Goal: Information Seeking & Learning: Learn about a topic

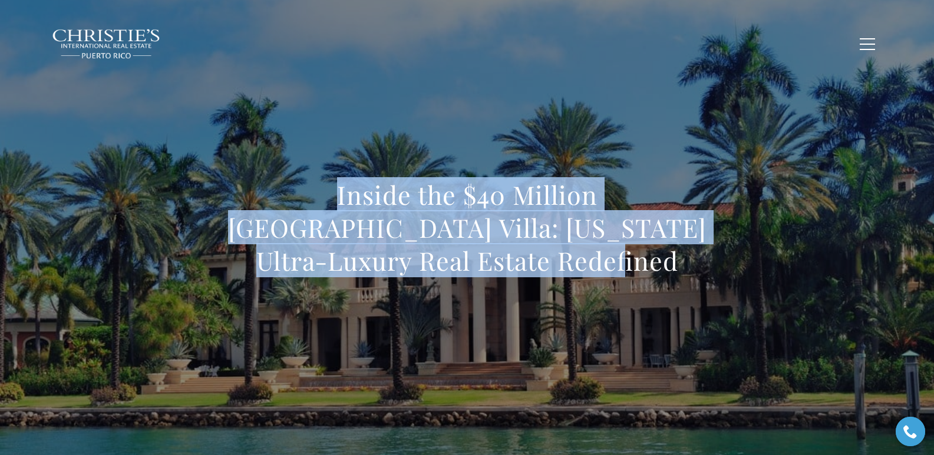
drag, startPoint x: 208, startPoint y: 194, endPoint x: 527, endPoint y: 263, distance: 325.9
click at [527, 263] on h1 "Inside the $40 Million Dorado Beach Villa: Puerto Rico Ultra-Luxury Real Estate…" at bounding box center [467, 227] width 520 height 99
copy h1 "Inside the $40 Million Dorado Beach Villa: Puerto Rico Ultra-Luxury Real Estate…"
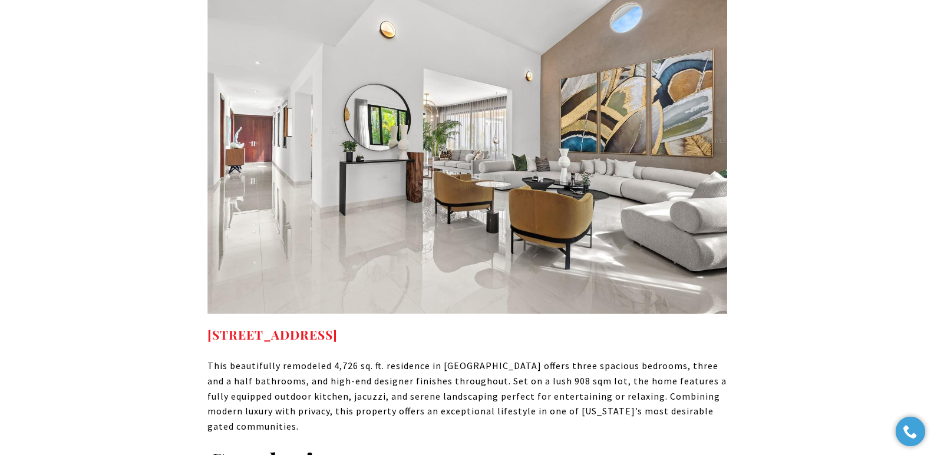
scroll to position [7666, 0]
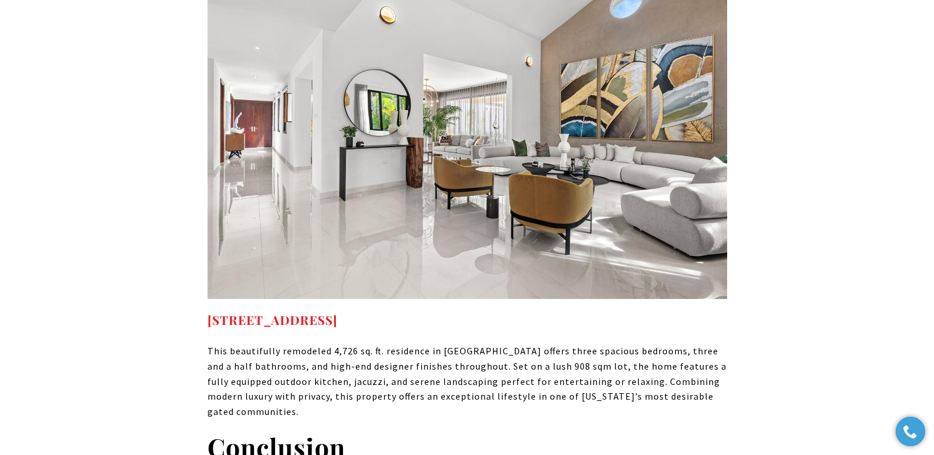
drag, startPoint x: 520, startPoint y: 244, endPoint x: 206, endPoint y: 246, distance: 313.4
copy strong "125 DORADO BEACH EAST DORADO PR, 00646"
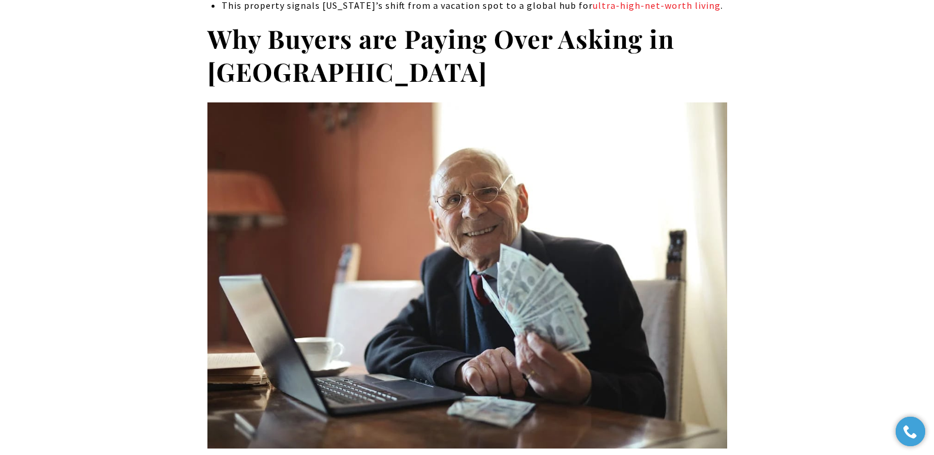
scroll to position [0, 0]
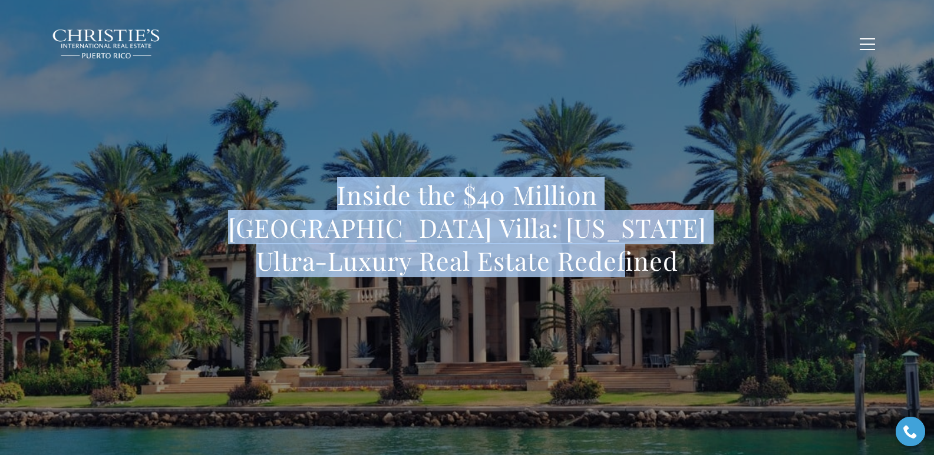
drag, startPoint x: 264, startPoint y: 202, endPoint x: 589, endPoint y: 247, distance: 328.3
click at [589, 247] on h1 "Inside the $40 Million Dorado Beach Villa: Puerto Rico Ultra-Luxury Real Estate…" at bounding box center [467, 227] width 520 height 99
copy h1 "Inside the $40 Million Dorado Beach Villa: Puerto Rico Ultra-Luxury Real Estate…"
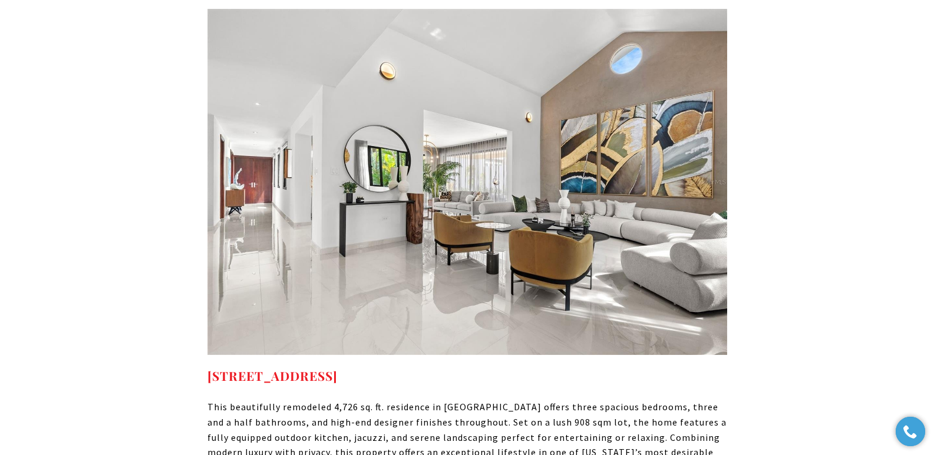
scroll to position [7638, 0]
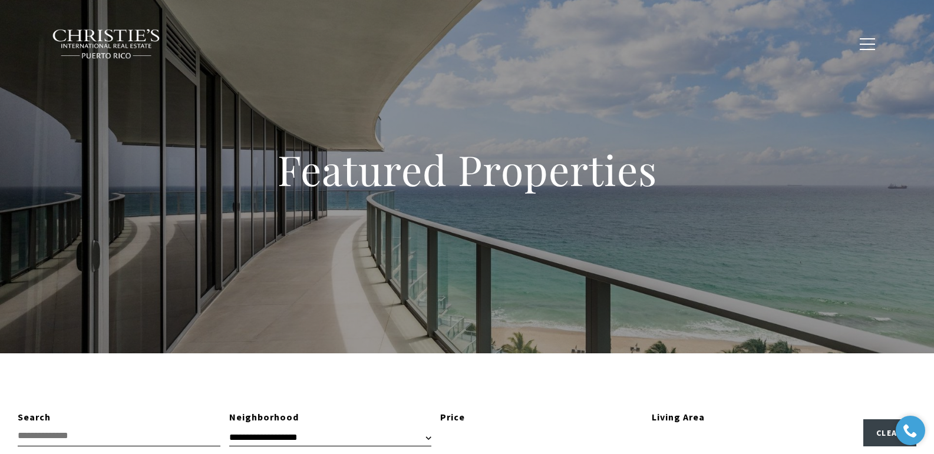
type input "**********"
type input "*********"
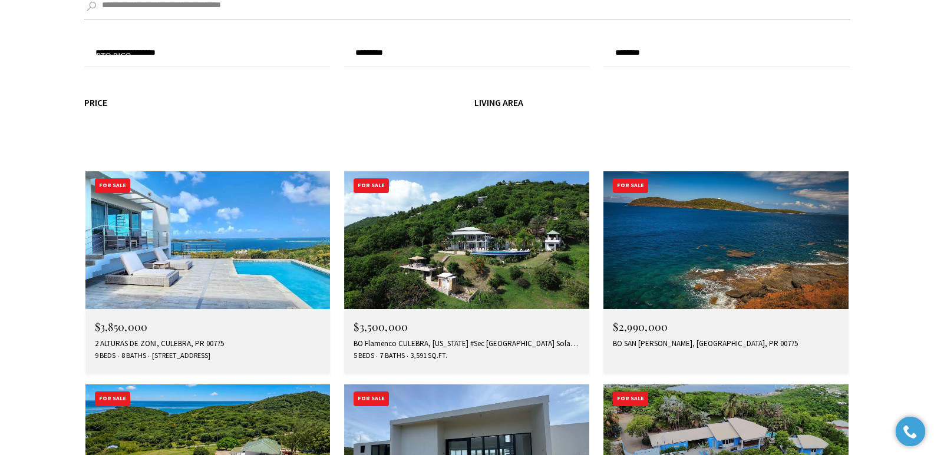
scroll to position [3984, 0]
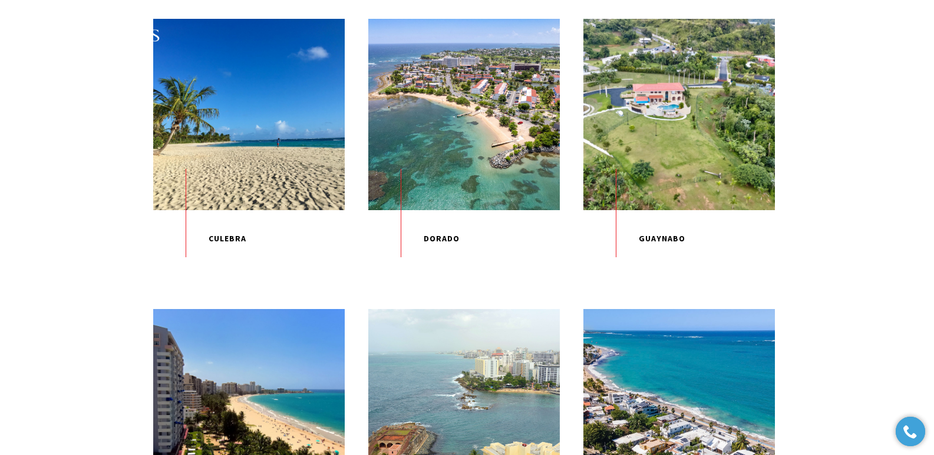
scroll to position [701, 0]
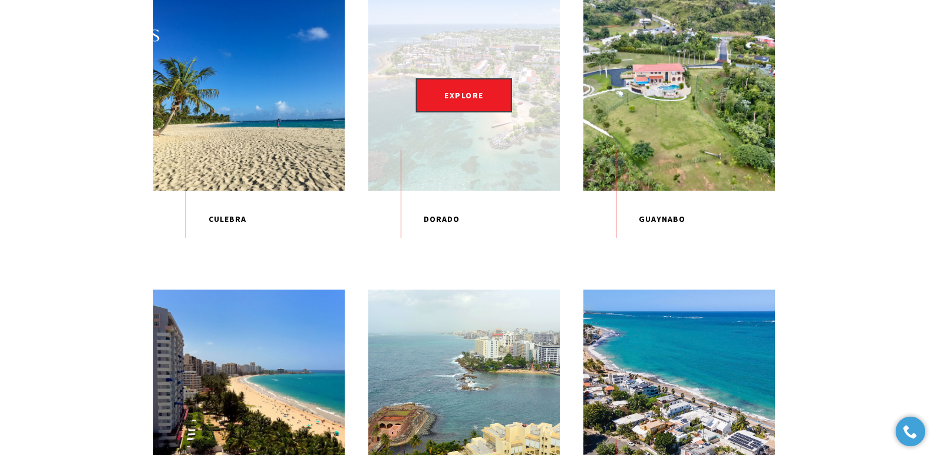
click at [475, 144] on div "EXPLORE" at bounding box center [463, 94] width 191 height 191
click at [463, 104] on span "EXPLORE" at bounding box center [464, 95] width 96 height 34
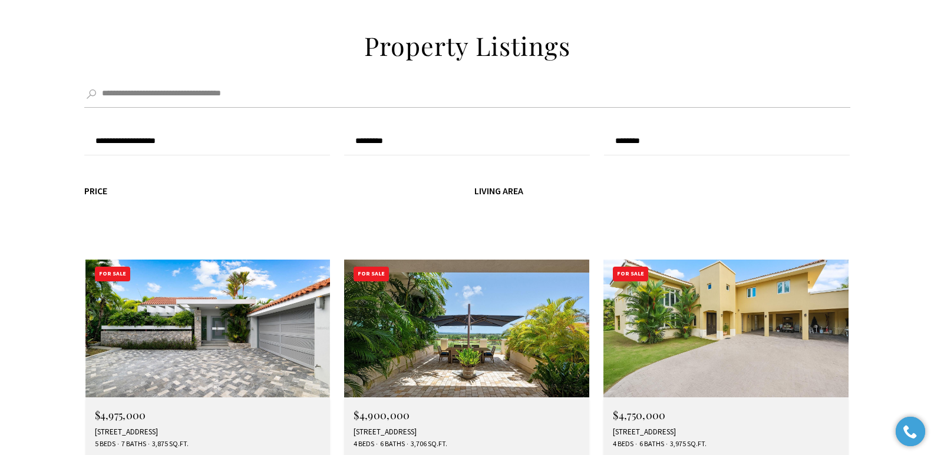
scroll to position [4066, 0]
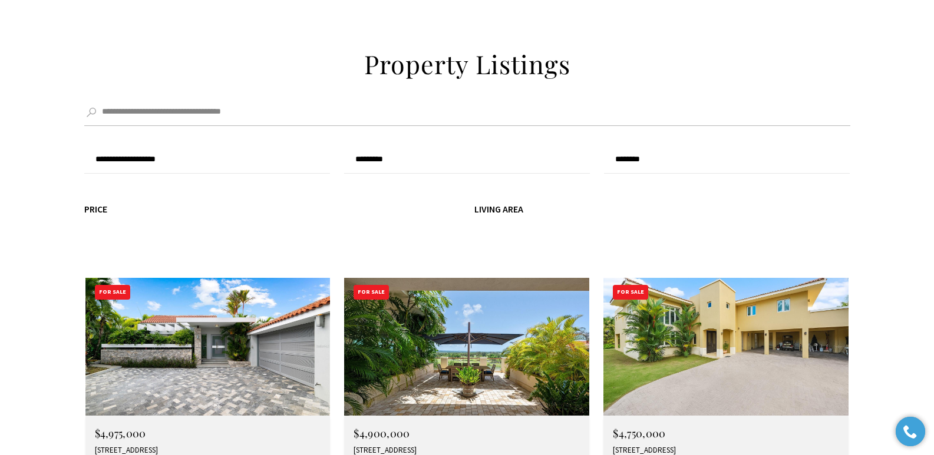
click at [714, 278] on img at bounding box center [725, 347] width 245 height 138
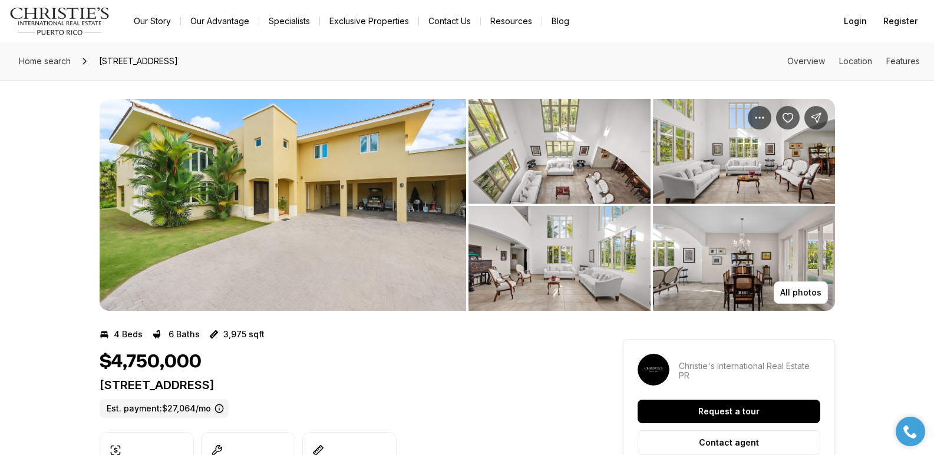
drag, startPoint x: 101, startPoint y: 386, endPoint x: 376, endPoint y: 385, distance: 275.1
click at [376, 385] on p "320 DORADO BEACH EAST DORADO PR, 00646" at bounding box center [340, 385] width 481 height 14
copy p "320 DORADO BEACH EAST DORADO PR, 00646"
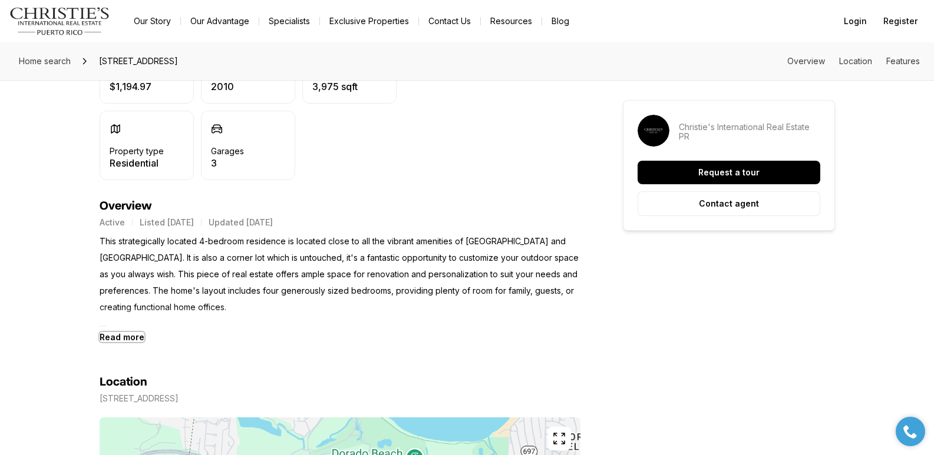
click at [124, 337] on b "Read more" at bounding box center [122, 337] width 45 height 10
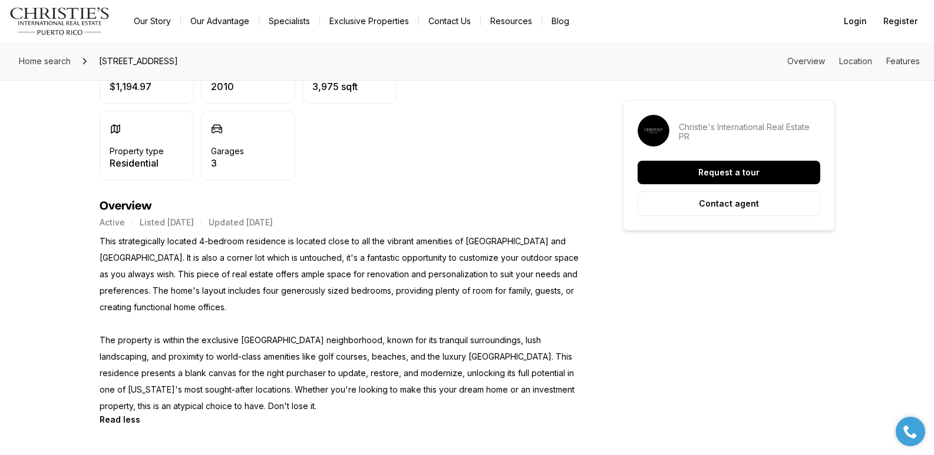
drag, startPoint x: 101, startPoint y: 242, endPoint x: 330, endPoint y: 410, distance: 284.0
click at [330, 410] on p "This strategically located 4-bedroom residence is located close to all the vibr…" at bounding box center [340, 323] width 481 height 181
copy p "This strategically located 4-bedroom residence is located close to all the vibr…"
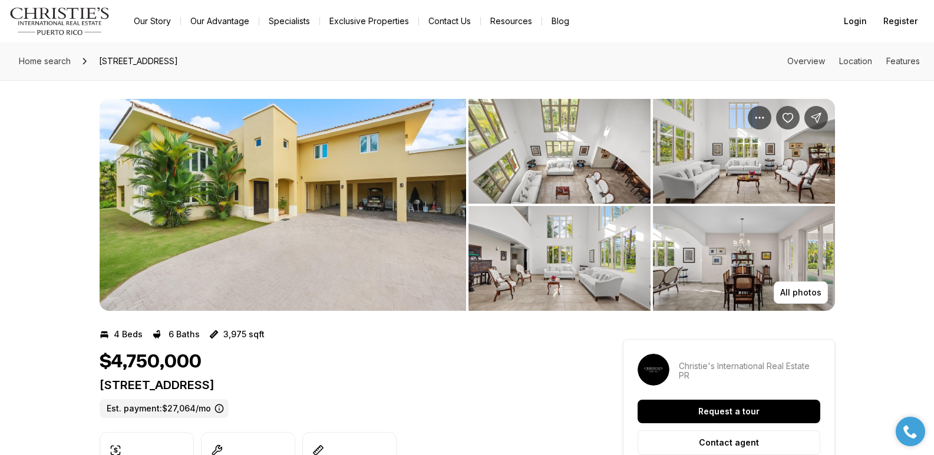
drag, startPoint x: 98, startPoint y: 385, endPoint x: 384, endPoint y: 389, distance: 285.7
copy p "320 DORADO BEACH EAST DORADO PR, 00646"
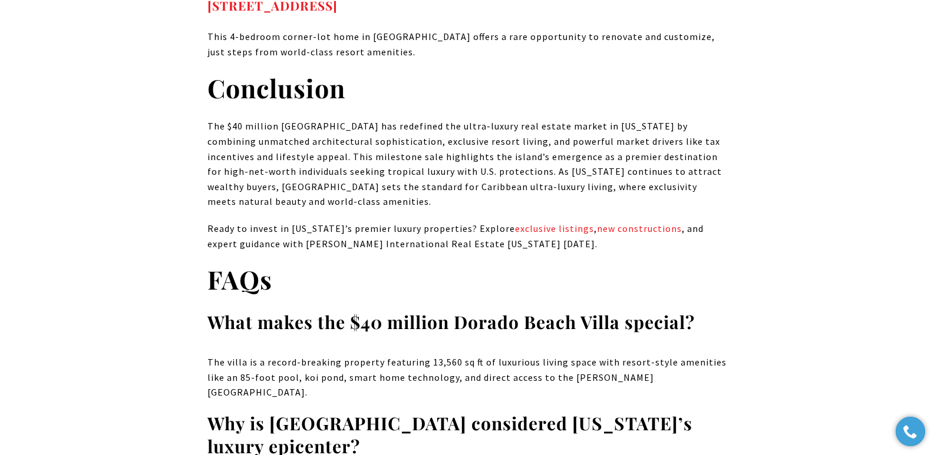
scroll to position [7548, 0]
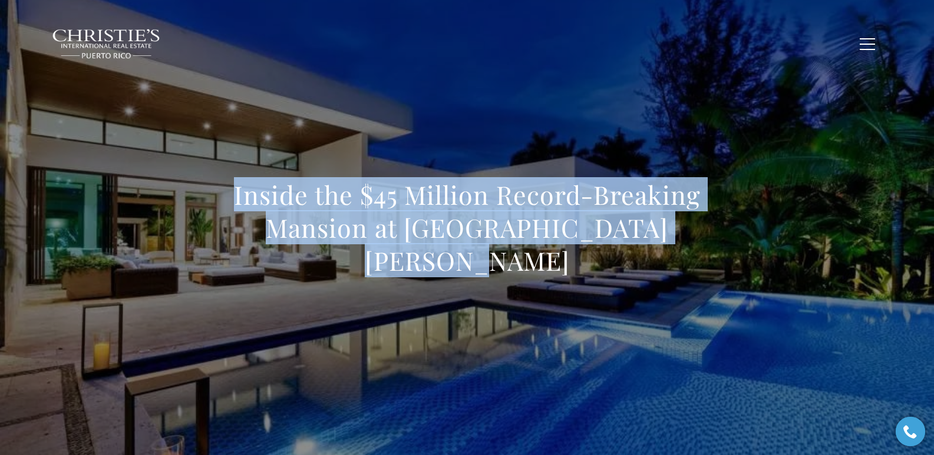
drag, startPoint x: 226, startPoint y: 220, endPoint x: 716, endPoint y: 231, distance: 490.2
click at [716, 231] on h1 "Inside the $45 Million Record-Breaking Mansion at Ritz Carlton Dorado Beach" at bounding box center [467, 227] width 520 height 99
copy h1 "Inside the $45 Million Record-Breaking Mansion at Ritz Carlton Dorado Beach"
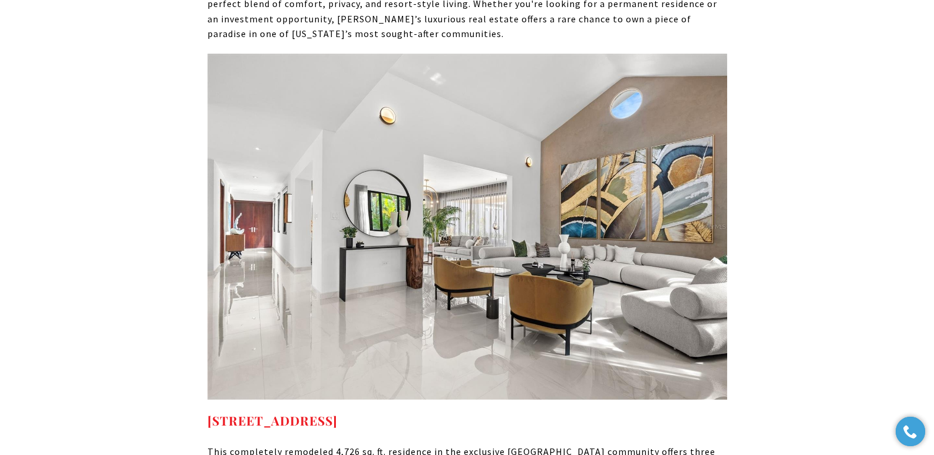
scroll to position [4842, 0]
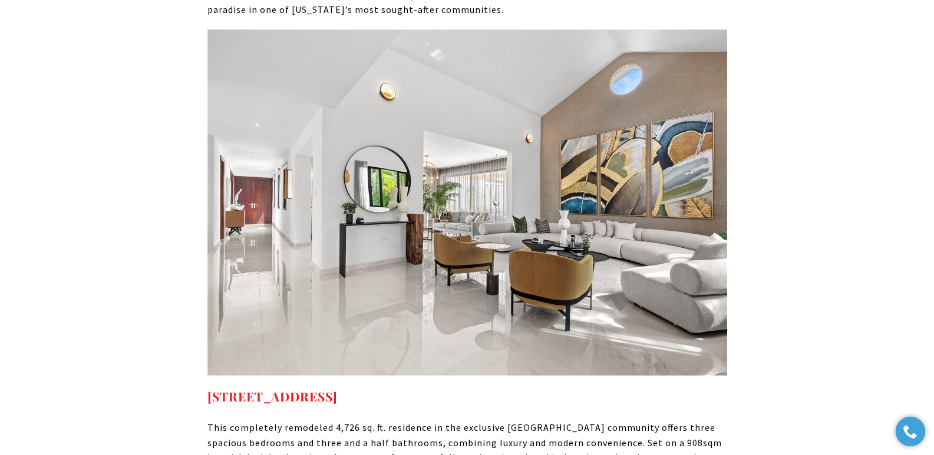
drag, startPoint x: 535, startPoint y: 349, endPoint x: 196, endPoint y: 353, distance: 339.3
copy strong "125 DORADO BEACH EAST DORADO PR, 00646"
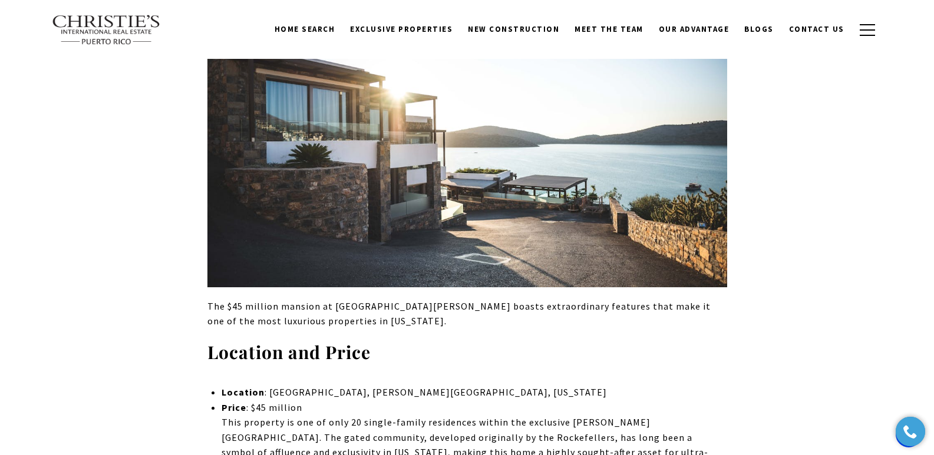
scroll to position [0, 0]
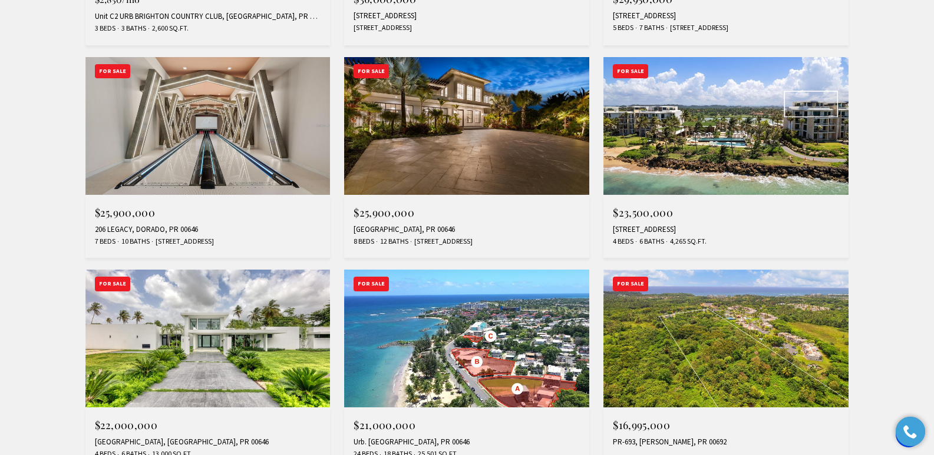
scroll to position [696, 0]
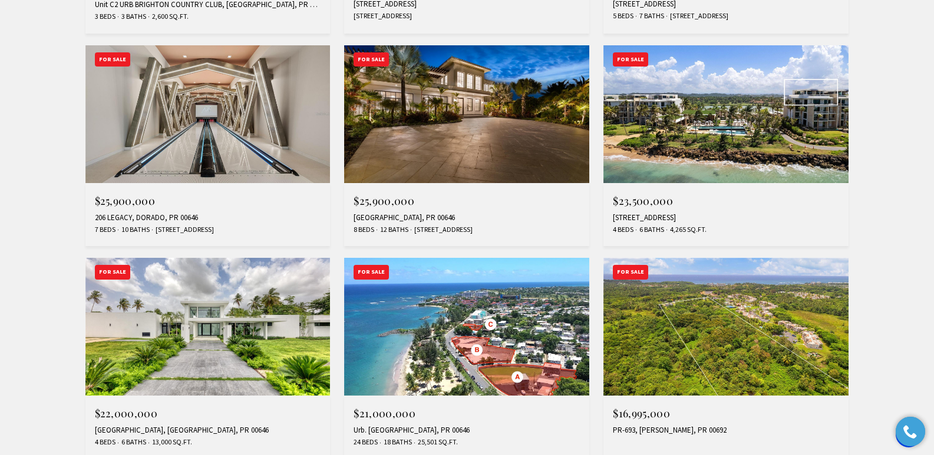
click at [652, 218] on div "[STREET_ADDRESS]" at bounding box center [726, 217] width 226 height 9
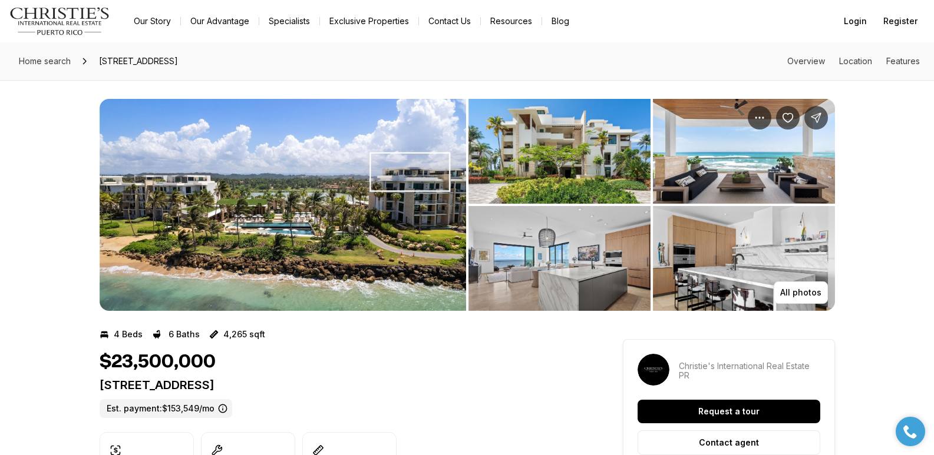
drag, startPoint x: 98, startPoint y: 385, endPoint x: 524, endPoint y: 386, distance: 425.9
copy p "[STREET_ADDRESS]"
click at [554, 176] on img "View image gallery" at bounding box center [559, 151] width 182 height 105
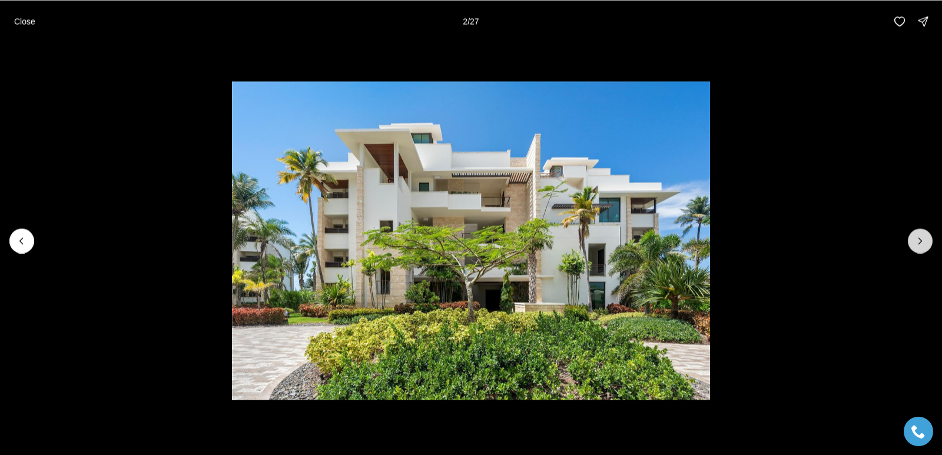
click at [916, 244] on icon "Next slide" at bounding box center [921, 241] width 12 height 12
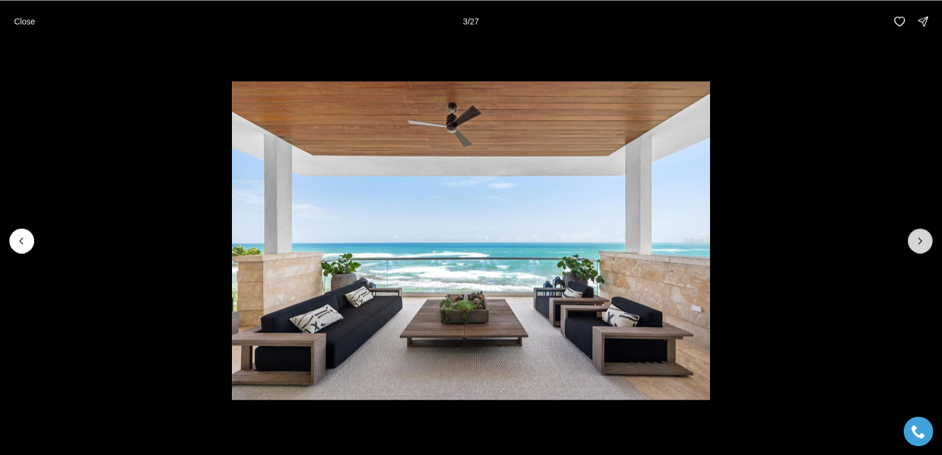
click at [916, 245] on icon "Next slide" at bounding box center [921, 241] width 12 height 12
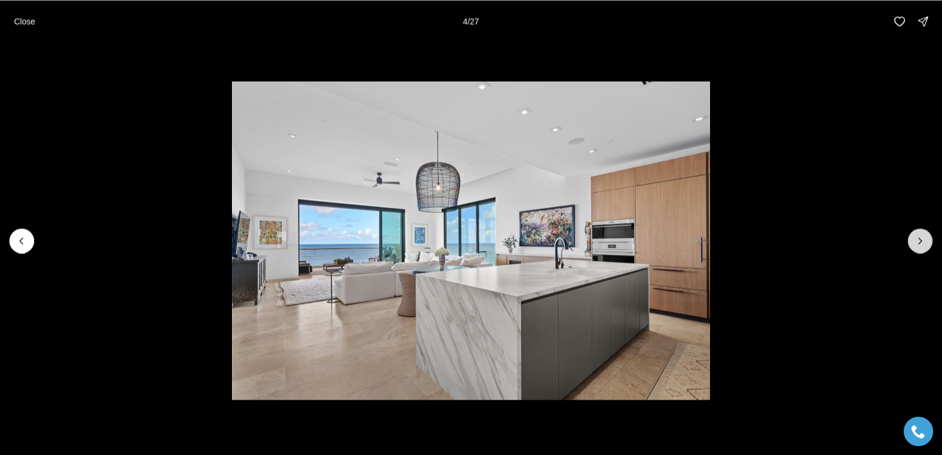
click at [916, 245] on icon "Next slide" at bounding box center [921, 241] width 12 height 12
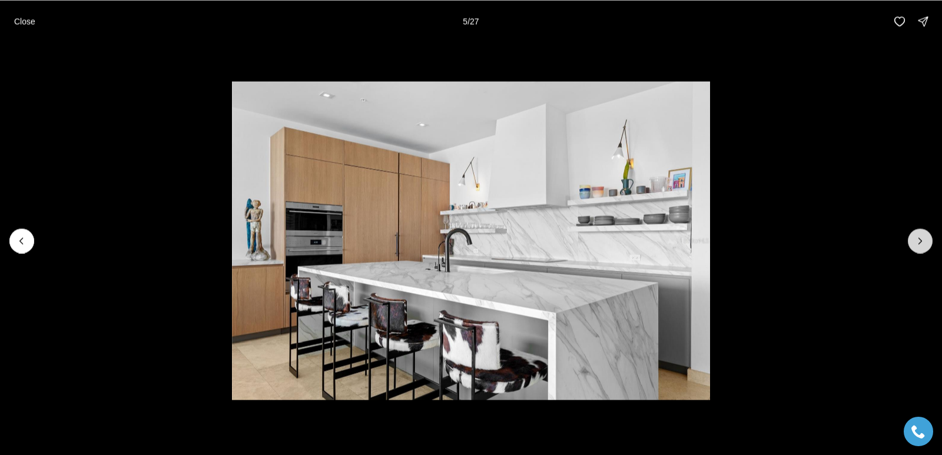
click at [916, 245] on icon "Next slide" at bounding box center [921, 241] width 12 height 12
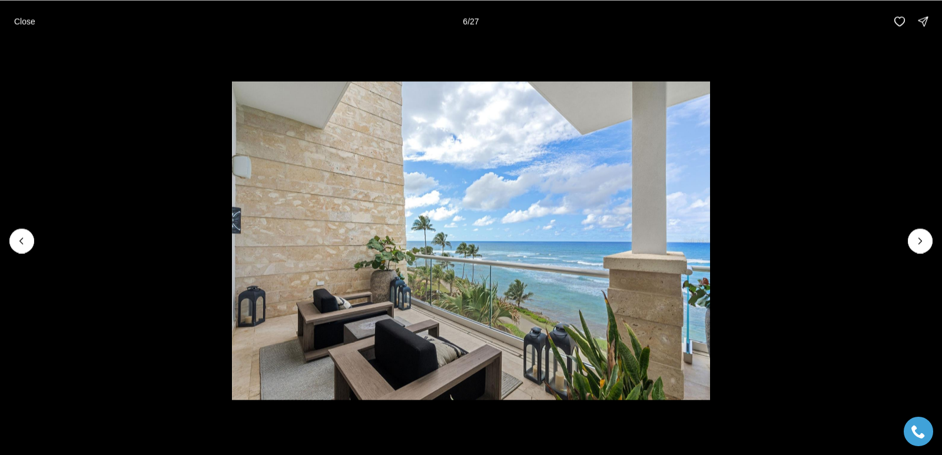
click at [902, 249] on li "6 of 27" at bounding box center [471, 240] width 942 height 396
click at [909, 240] on button "Next slide" at bounding box center [920, 241] width 25 height 25
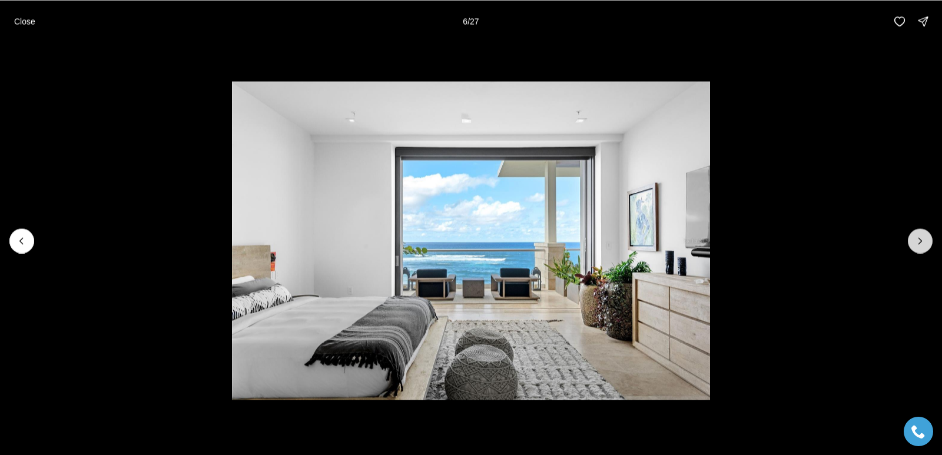
click at [916, 242] on icon "Next slide" at bounding box center [921, 241] width 12 height 12
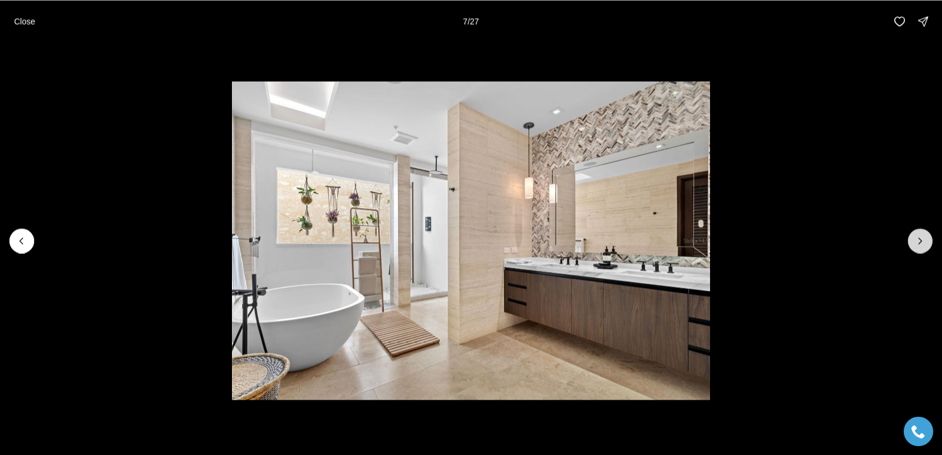
click at [916, 242] on icon "Next slide" at bounding box center [921, 241] width 12 height 12
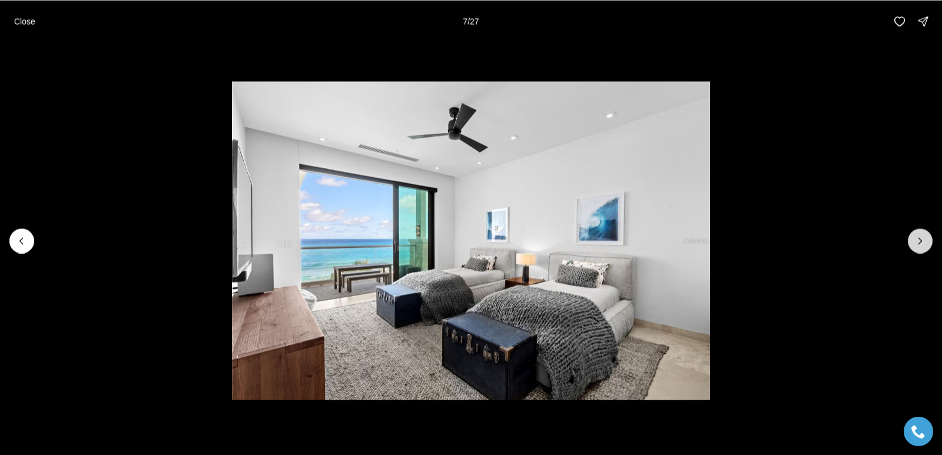
click at [916, 242] on icon "Next slide" at bounding box center [921, 241] width 12 height 12
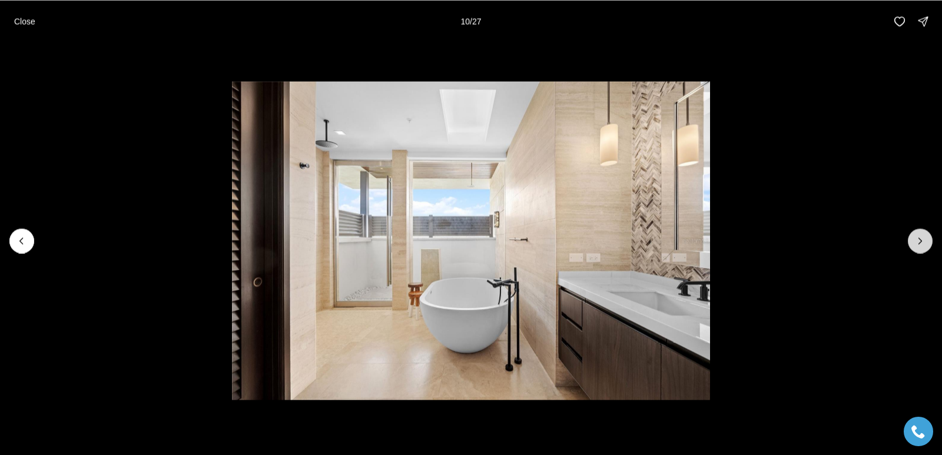
click at [916, 242] on icon "Next slide" at bounding box center [921, 241] width 12 height 12
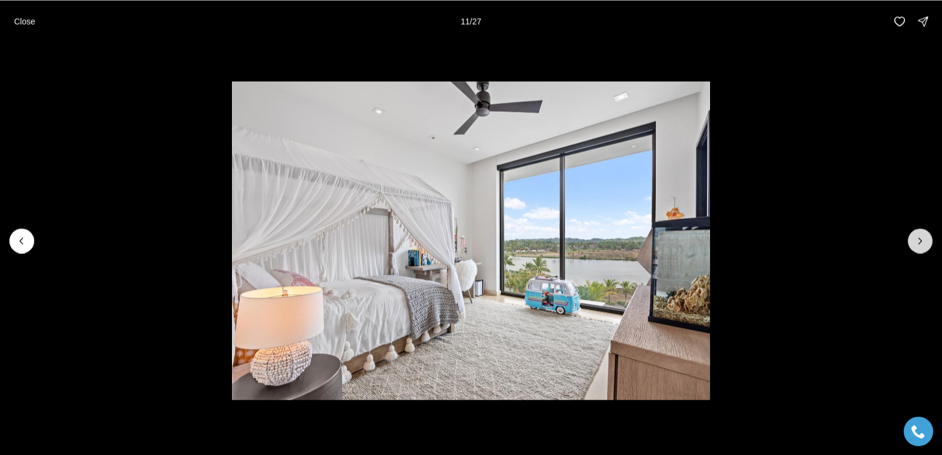
click at [916, 243] on icon "Next slide" at bounding box center [921, 241] width 12 height 12
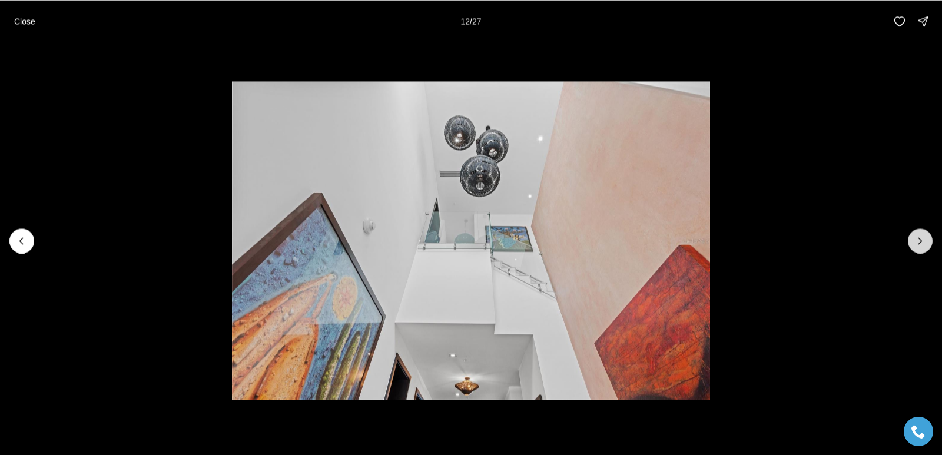
click at [929, 244] on button "Next slide" at bounding box center [920, 241] width 25 height 25
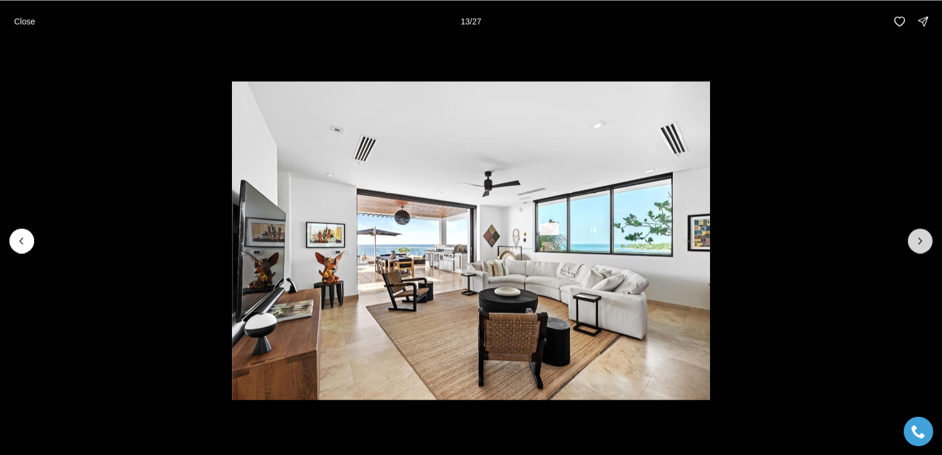
click at [929, 244] on button "Next slide" at bounding box center [920, 241] width 25 height 25
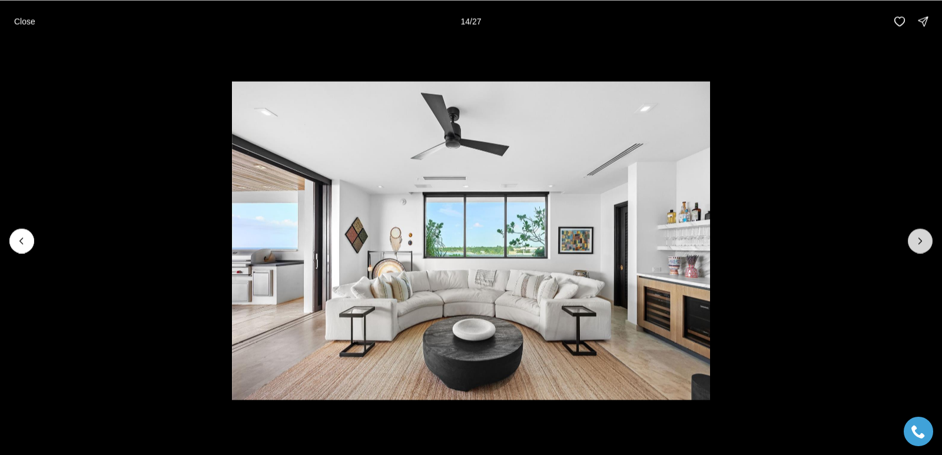
click at [929, 244] on button "Next slide" at bounding box center [920, 241] width 25 height 25
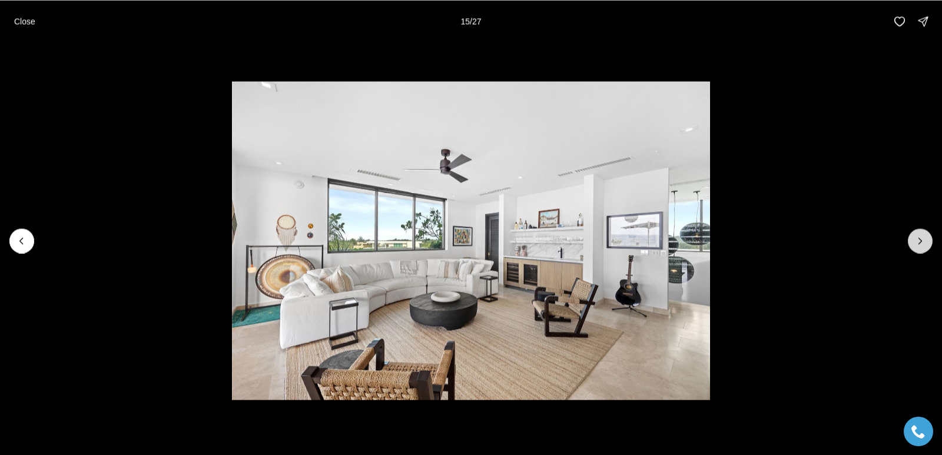
click at [929, 244] on button "Next slide" at bounding box center [920, 241] width 25 height 25
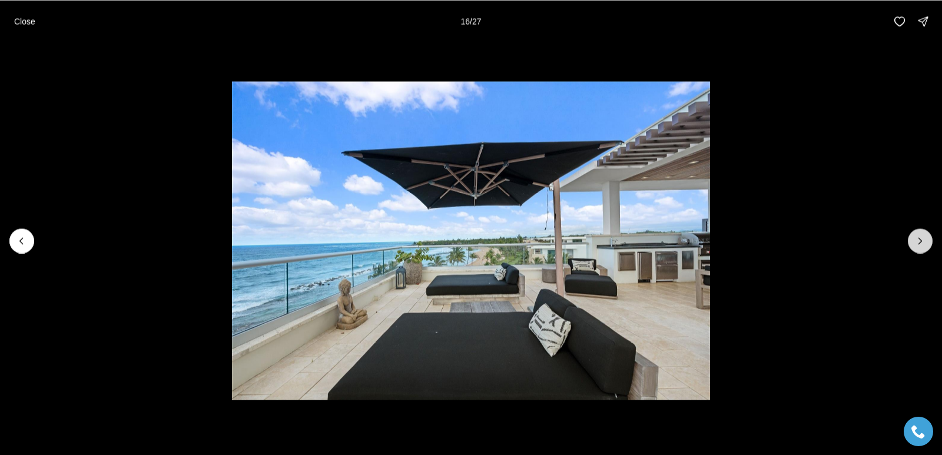
click at [929, 244] on button "Next slide" at bounding box center [920, 241] width 25 height 25
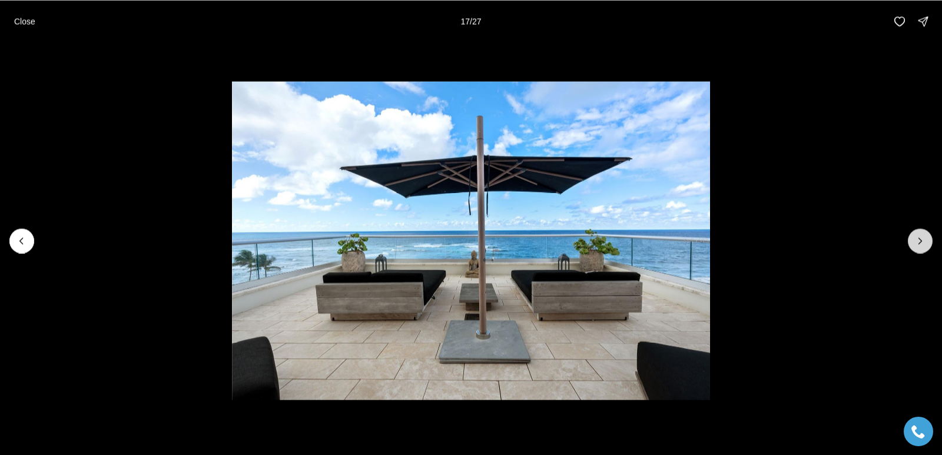
click at [929, 244] on button "Next slide" at bounding box center [920, 241] width 25 height 25
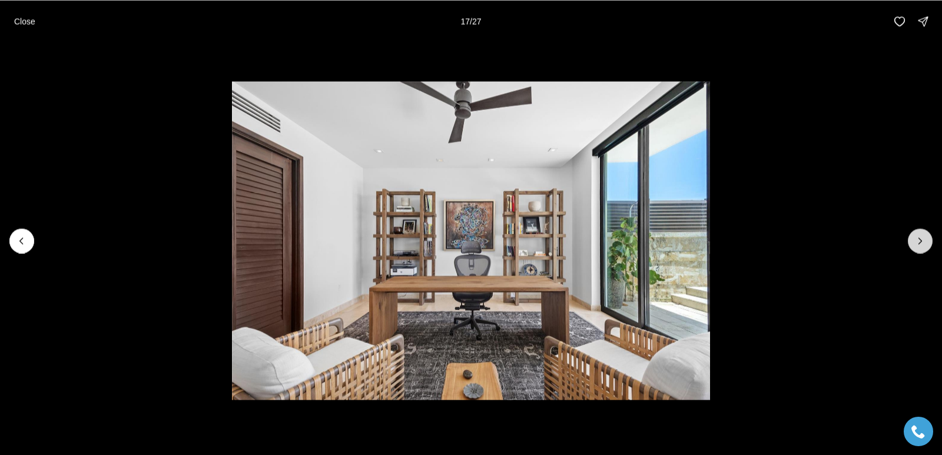
click at [929, 244] on button "Next slide" at bounding box center [920, 241] width 25 height 25
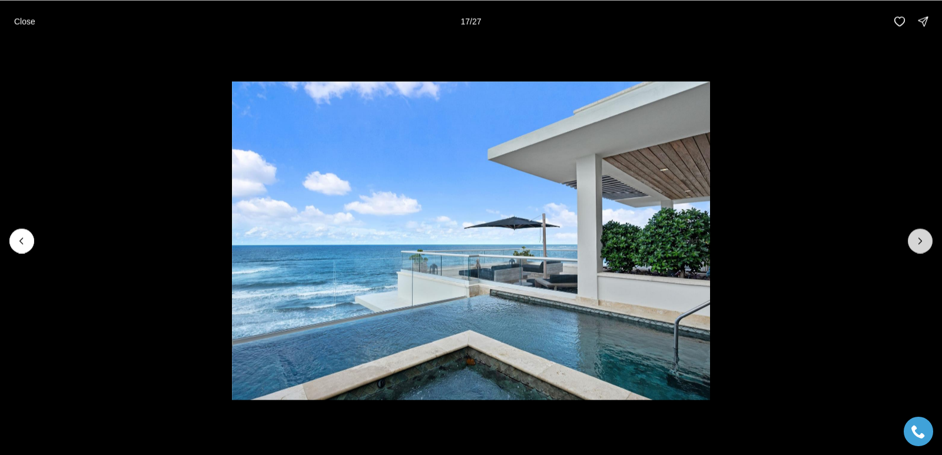
click at [929, 244] on button "Next slide" at bounding box center [920, 241] width 25 height 25
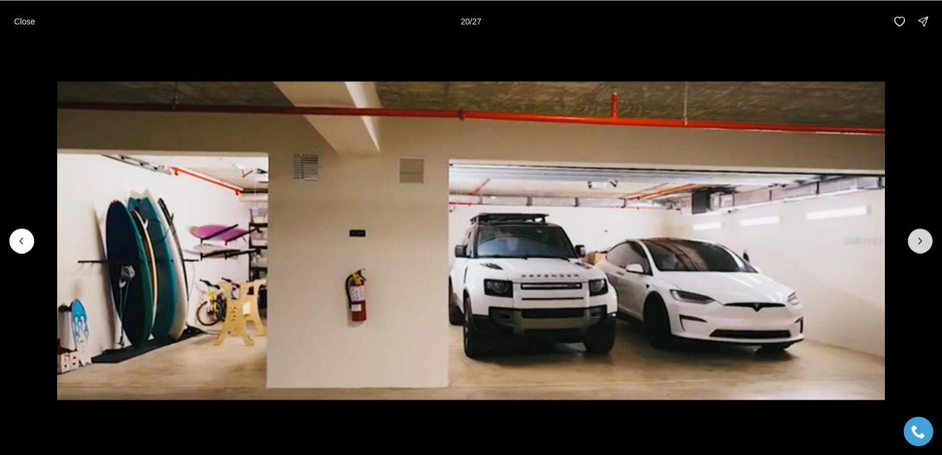
click at [929, 244] on button "Next slide" at bounding box center [920, 241] width 25 height 25
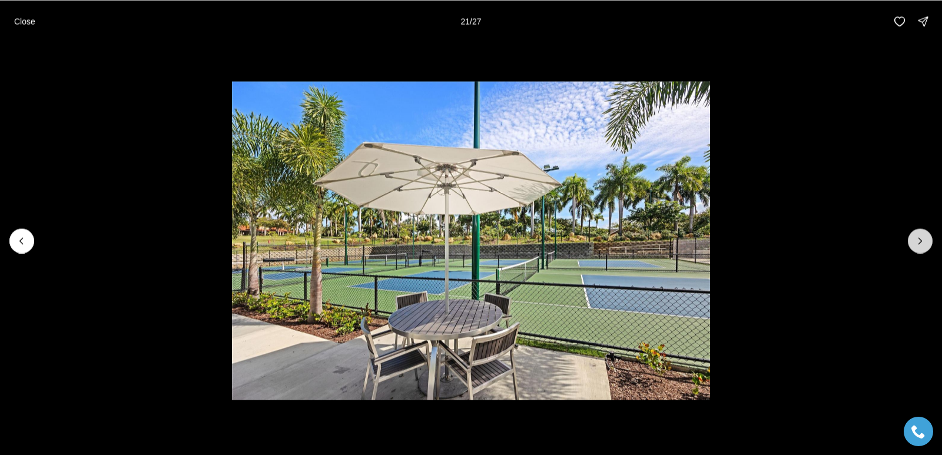
click at [929, 244] on button "Next slide" at bounding box center [920, 241] width 25 height 25
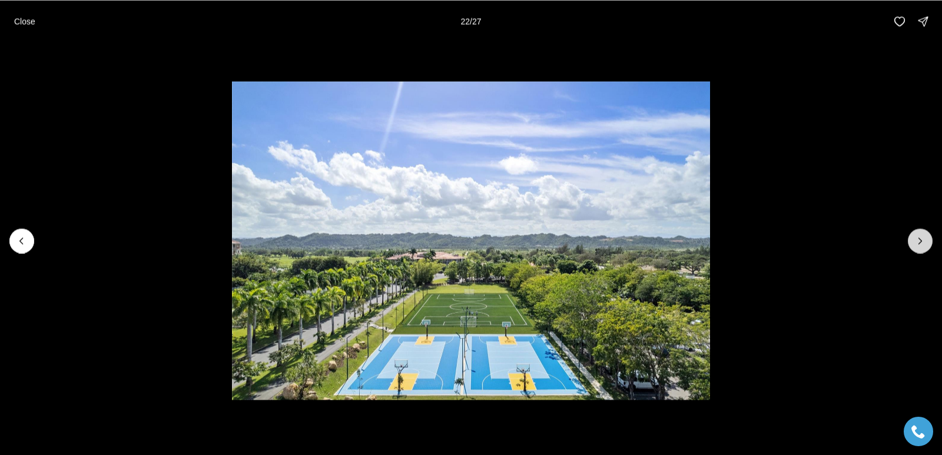
click at [929, 245] on button "Next slide" at bounding box center [920, 241] width 25 height 25
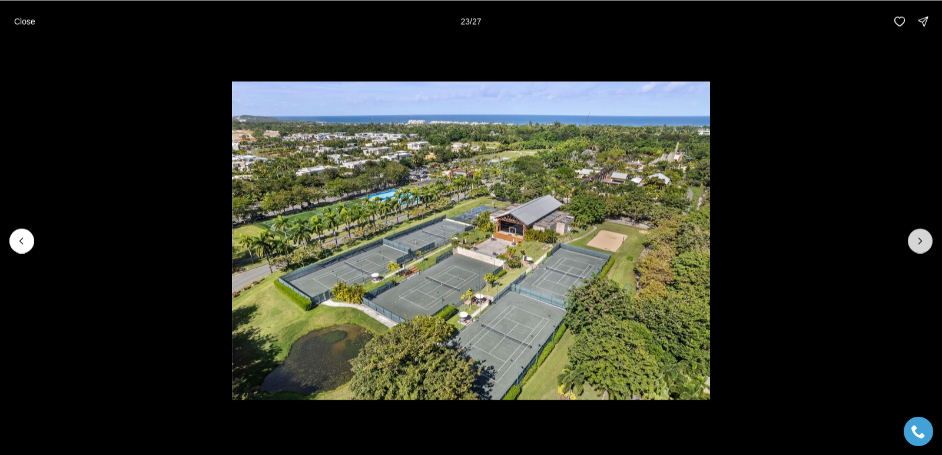
click at [929, 245] on button "Next slide" at bounding box center [920, 241] width 25 height 25
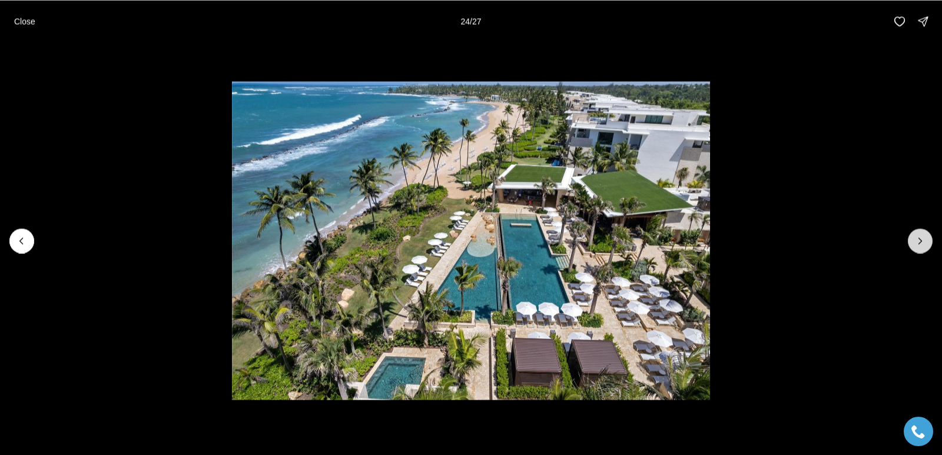
click at [929, 246] on button "Next slide" at bounding box center [920, 241] width 25 height 25
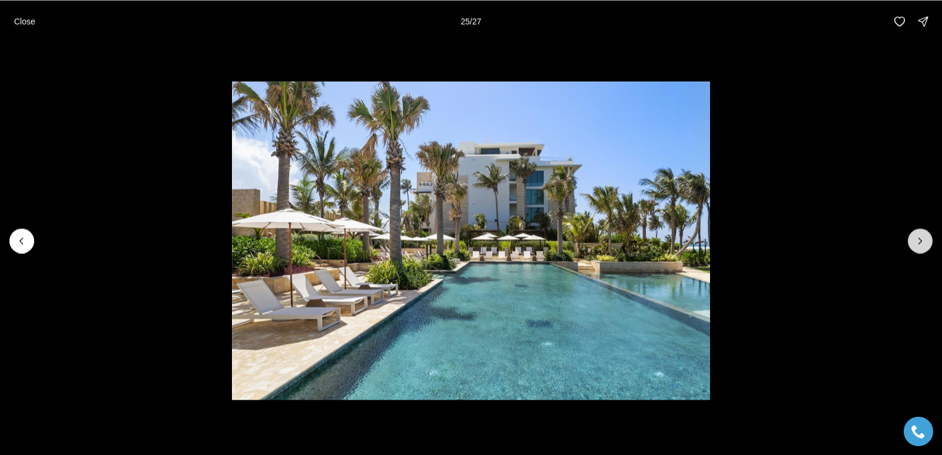
click at [929, 246] on button "Next slide" at bounding box center [920, 241] width 25 height 25
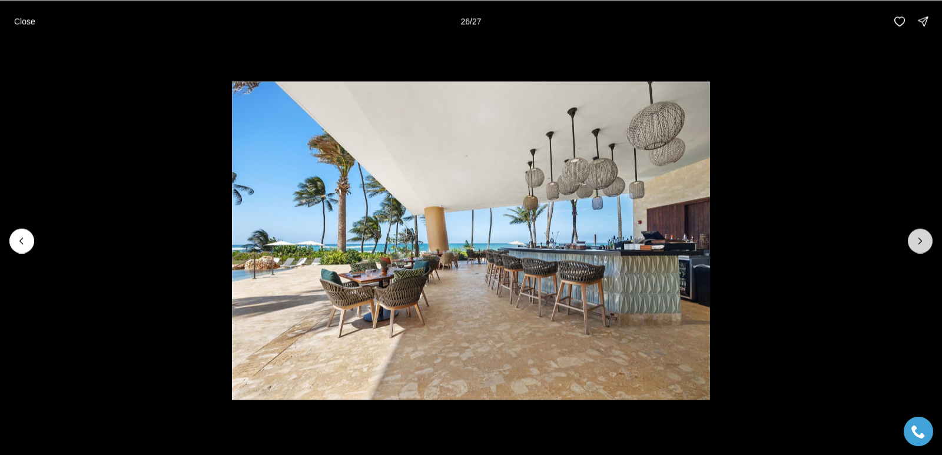
click at [929, 246] on button "Next slide" at bounding box center [920, 241] width 25 height 25
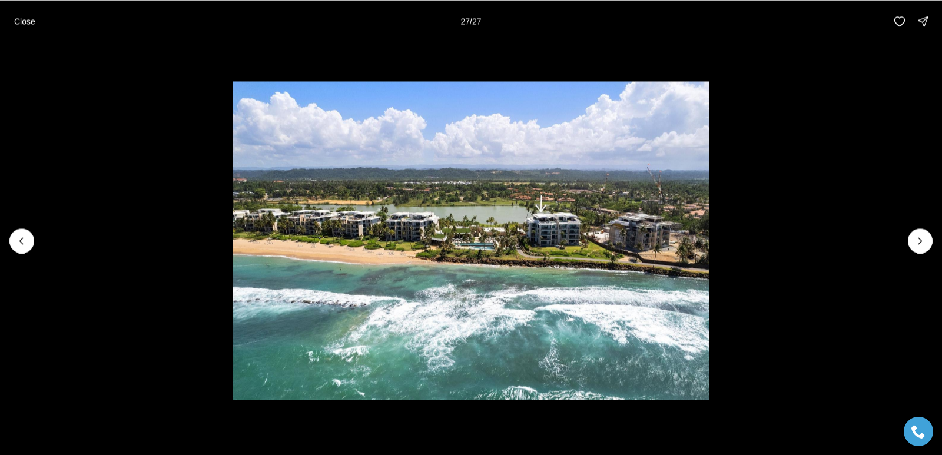
click at [929, 247] on div at bounding box center [920, 241] width 25 height 25
click at [928, 244] on div at bounding box center [920, 241] width 25 height 25
click at [30, 23] on p "Close" at bounding box center [24, 20] width 21 height 9
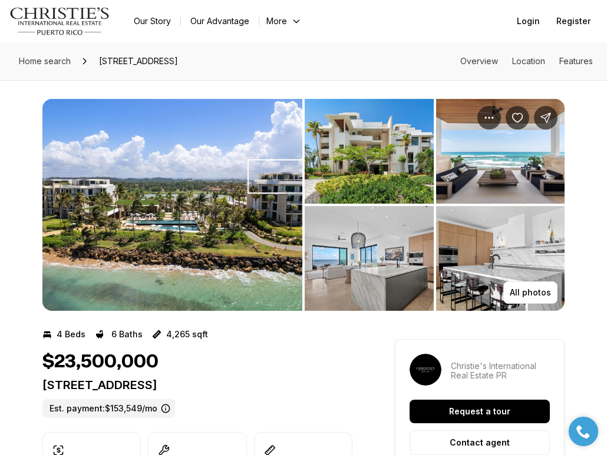
drag, startPoint x: 43, startPoint y: 390, endPoint x: 156, endPoint y: 402, distance: 113.7
click at [156, 392] on p "[STREET_ADDRESS]" at bounding box center [197, 385] width 310 height 14
copy p "[STREET_ADDRESS]"
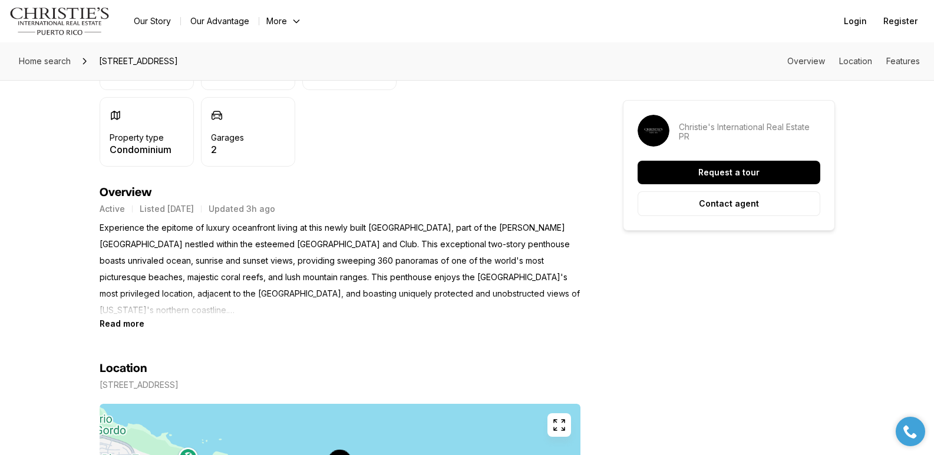
scroll to position [398, 0]
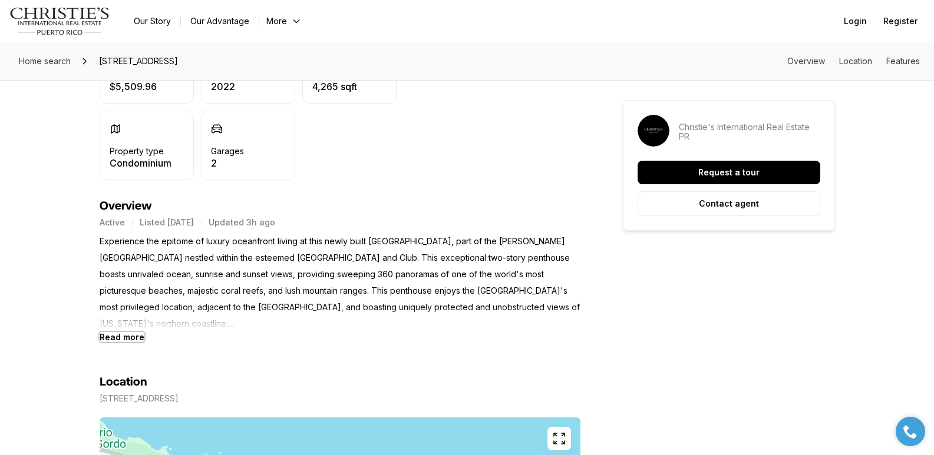
click at [128, 338] on b "Read more" at bounding box center [122, 337] width 45 height 10
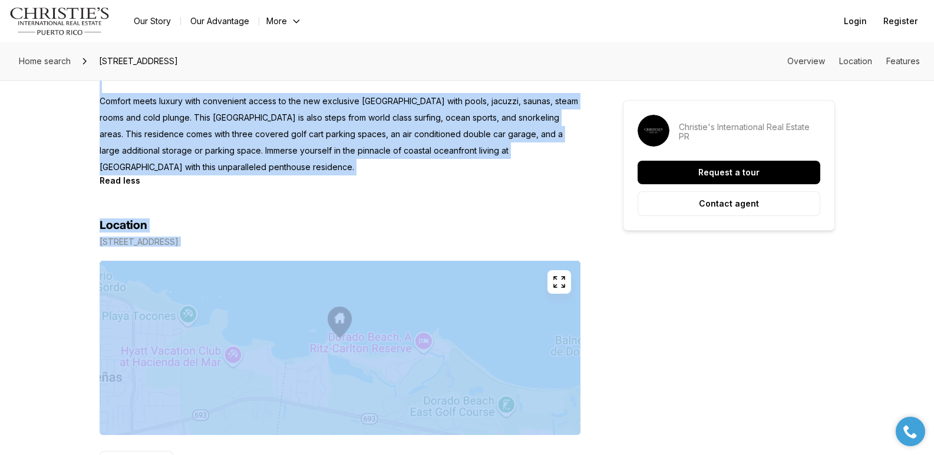
scroll to position [1103, 0]
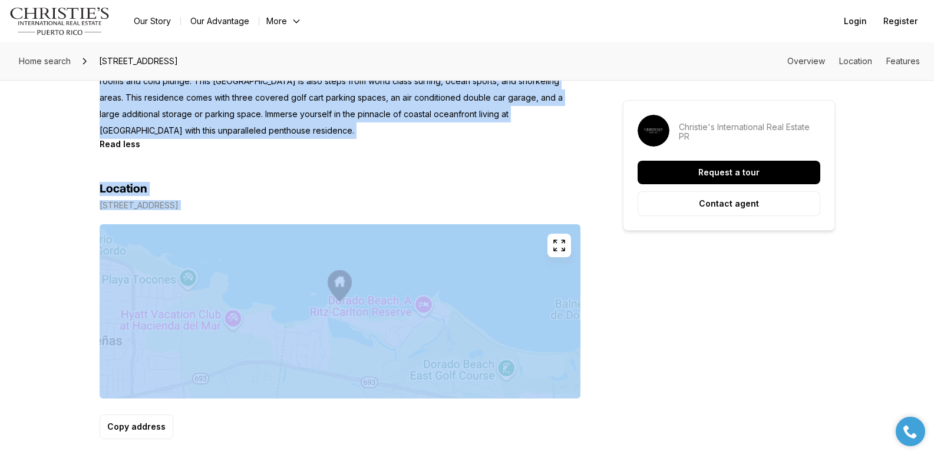
drag, startPoint x: 101, startPoint y: 240, endPoint x: 364, endPoint y: 120, distance: 288.9
copy p "Experience the epitome of luxury oceanfront living at this newly built West Poi…"
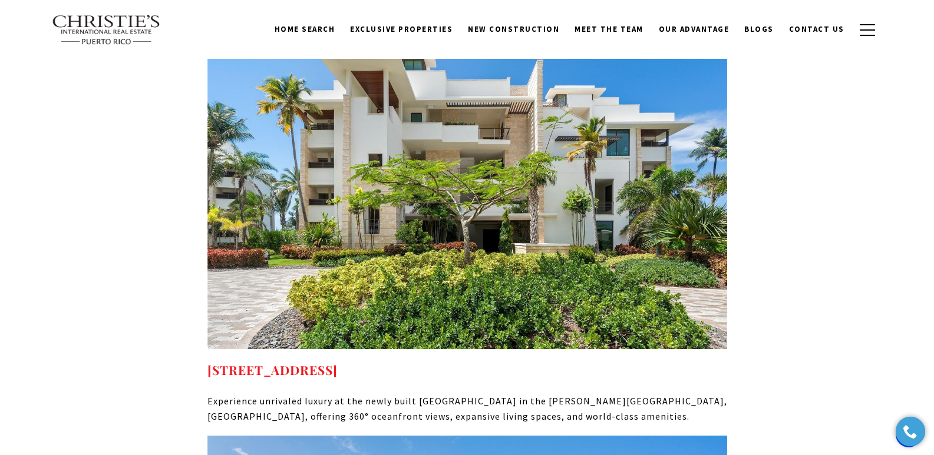
scroll to position [4857, 0]
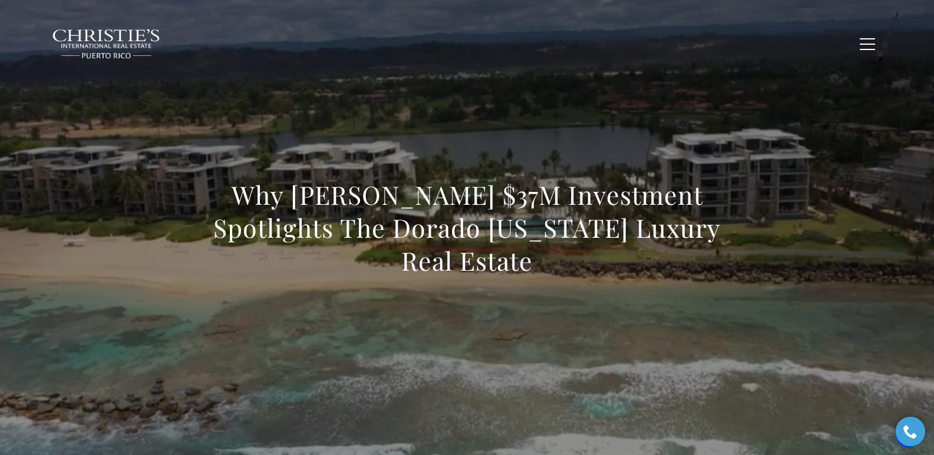
copy h1 "Why [PERSON_NAME] $37M Investment Spotlights The Dorado [US_STATE] Luxury Real …"
drag, startPoint x: 214, startPoint y: 193, endPoint x: 574, endPoint y: 280, distance: 370.3
click at [574, 280] on div "Why Glen Scheinberg’s $37M Investment Spotlights The Dorado Puerto Rico Luxury …" at bounding box center [467, 235] width 520 height 114
copy h1 "Why Glen Scheinberg’s $37M Investment Spotlights The Dorado Puerto Rico Luxury …"
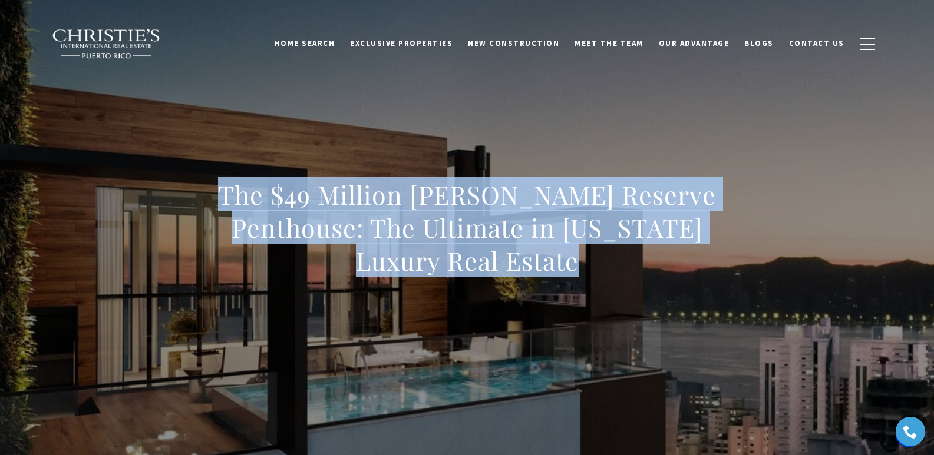
drag, startPoint x: 259, startPoint y: 200, endPoint x: 633, endPoint y: 291, distance: 385.6
click at [633, 291] on div "The $49 Million Ritz-Carlton Reserve Penthouse: The Ultimate in Puerto Rico Lux…" at bounding box center [467, 235] width 520 height 114
copy h1 "The $49 Million Ritz-Carlton Reserve Penthouse: The Ultimate in Puerto Rico Lux…"
click at [260, 190] on h1 "The $49 Million Ritz-Carlton Reserve Penthouse: The Ultimate in Puerto Rico Lux…" at bounding box center [467, 227] width 520 height 99
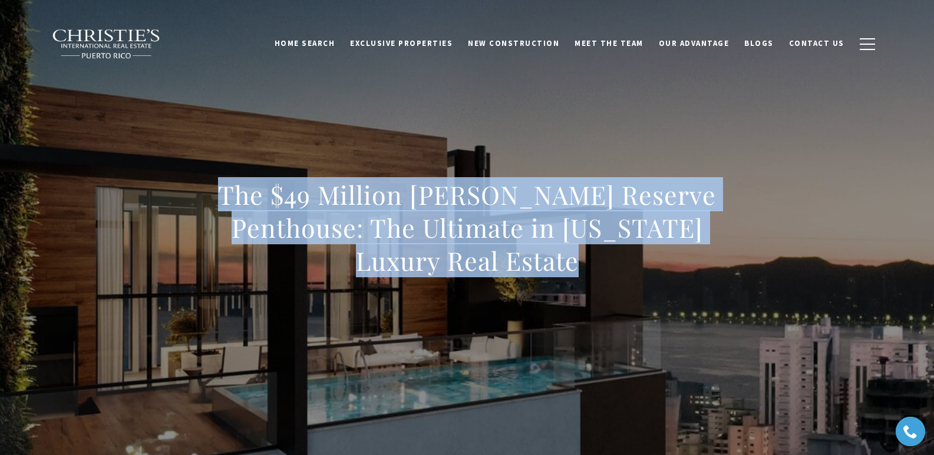
drag, startPoint x: 246, startPoint y: 196, endPoint x: 623, endPoint y: 291, distance: 389.4
click at [623, 291] on div "The $49 Million Ritz-Carlton Reserve Penthouse: The Ultimate in Puerto Rico Lux…" at bounding box center [467, 235] width 520 height 114
copy h1 "The $49 Million Ritz-Carlton Reserve Penthouse: The Ultimate in Puerto Rico Lux…"
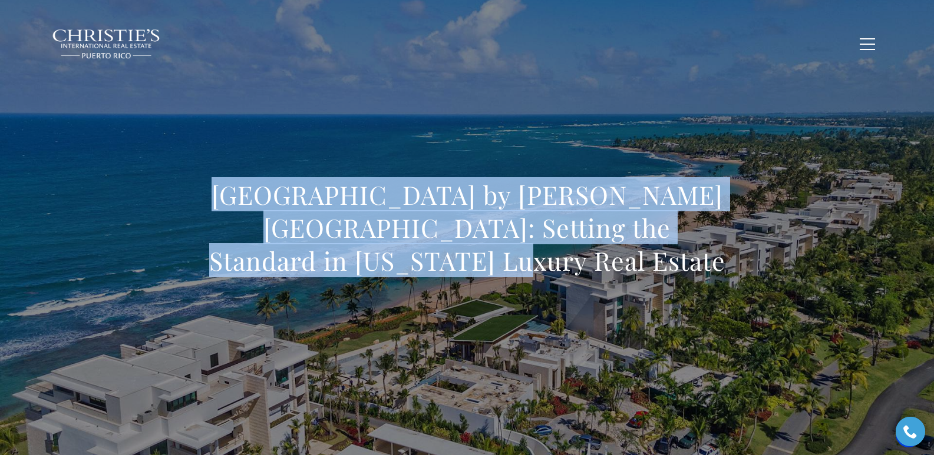
drag, startPoint x: 213, startPoint y: 196, endPoint x: 535, endPoint y: 261, distance: 328.1
click at [535, 261] on h1 "[GEOGRAPHIC_DATA] by [PERSON_NAME][GEOGRAPHIC_DATA]: Setting the Standard in [U…" at bounding box center [467, 227] width 520 height 99
copy h1 "[GEOGRAPHIC_DATA] by [PERSON_NAME][GEOGRAPHIC_DATA]: Setting the Standard in [U…"
click at [213, 189] on h1 "[GEOGRAPHIC_DATA] by [PERSON_NAME][GEOGRAPHIC_DATA]: Setting the Standard in [U…" at bounding box center [467, 227] width 520 height 99
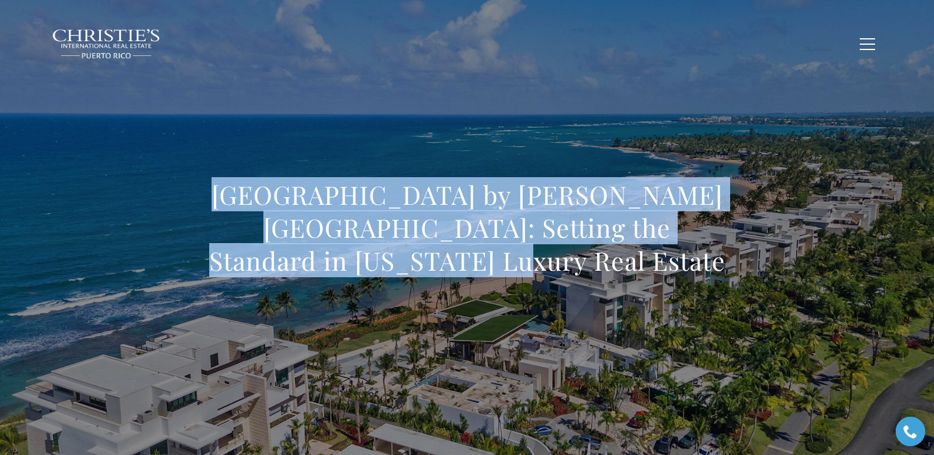
drag, startPoint x: 325, startPoint y: 227, endPoint x: 581, endPoint y: 291, distance: 264.1
click at [581, 291] on div "[GEOGRAPHIC_DATA] by [PERSON_NAME][GEOGRAPHIC_DATA]: Setting the Standard in [U…" at bounding box center [467, 235] width 520 height 114
copy h1 "[GEOGRAPHIC_DATA] by [PERSON_NAME][GEOGRAPHIC_DATA]: Setting the Standard in [U…"
click at [272, 154] on div "[GEOGRAPHIC_DATA] by [PERSON_NAME][GEOGRAPHIC_DATA]: Setting the Standard in [U…" at bounding box center [467, 235] width 825 height 353
drag, startPoint x: 209, startPoint y: 191, endPoint x: 511, endPoint y: 273, distance: 313.2
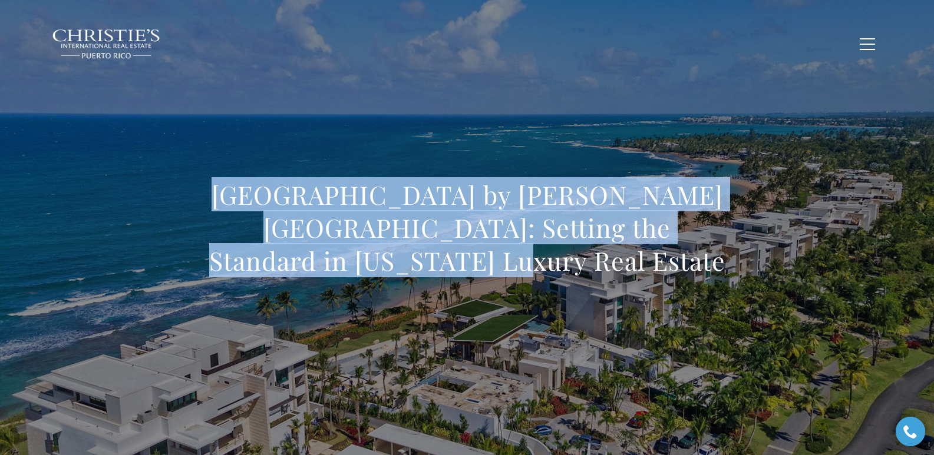
click at [511, 273] on h1 "[GEOGRAPHIC_DATA] by [PERSON_NAME][GEOGRAPHIC_DATA]: Setting the Standard in [U…" at bounding box center [467, 227] width 520 height 99
copy h1 "[GEOGRAPHIC_DATA] by [PERSON_NAME][GEOGRAPHIC_DATA]: Setting the Standard in [U…"
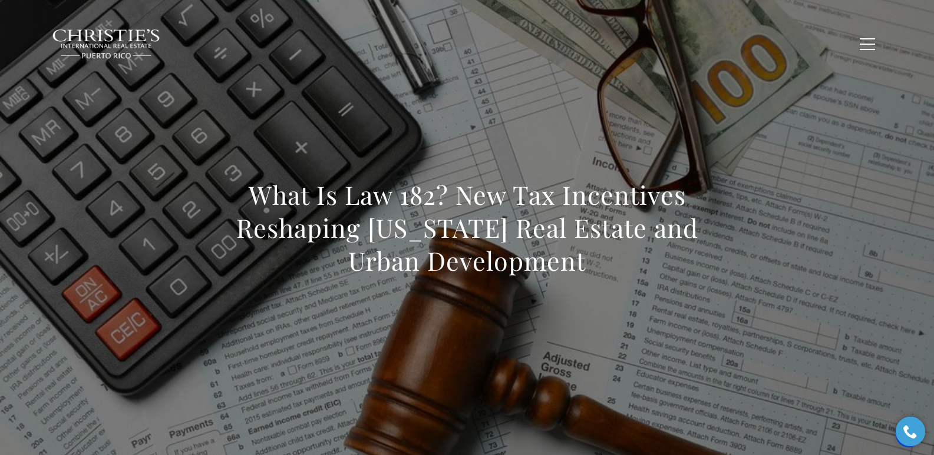
drag, startPoint x: 227, startPoint y: 174, endPoint x: 648, endPoint y: 256, distance: 428.4
click at [648, 256] on div "What Is Law 182? New Tax Incentives Reshaping Puerto Rico Real Estate and Urban…" at bounding box center [467, 235] width 825 height 353
copy h1 "What Is Law 182? New Tax Incentives Reshaping Puerto Rico Real Estate and Urban…"
click at [260, 179] on h1 "What Is Law 182? New Tax Incentives Reshaping Puerto Rico Real Estate and Urban…" at bounding box center [467, 227] width 520 height 99
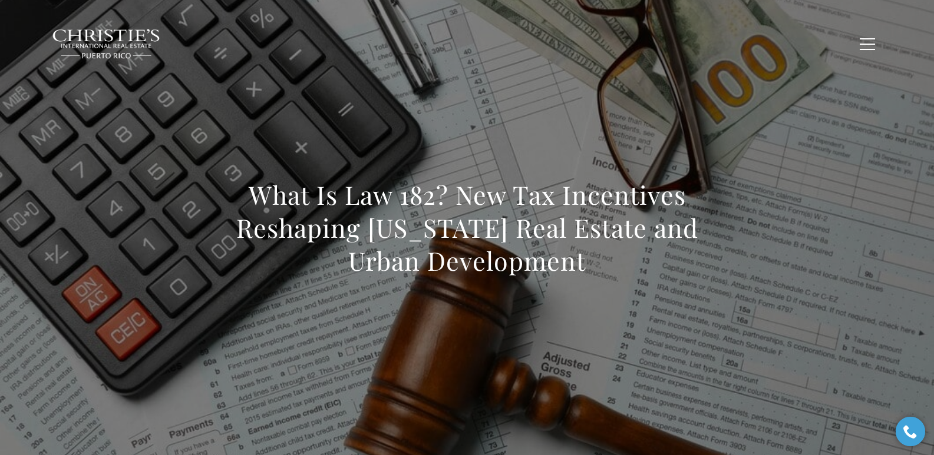
copy h1 "What Is Law 182? New Tax Incentives Reshaping Puerto Rico Real Estate and Urban…"
click at [244, 190] on h1 "What Is Law 182? New Tax Incentives Reshaping Puerto Rico Real Estate and Urban…" at bounding box center [467, 227] width 520 height 99
drag, startPoint x: 280, startPoint y: 204, endPoint x: 623, endPoint y: 255, distance: 347.2
click at [623, 255] on h1 "What Is Law 182? New Tax Incentives Reshaping Puerto Rico Real Estate and Urban…" at bounding box center [467, 227] width 520 height 99
click at [263, 208] on h1 "What Is Law 182? New Tax Incentives Reshaping Puerto Rico Real Estate and Urban…" at bounding box center [467, 227] width 520 height 99
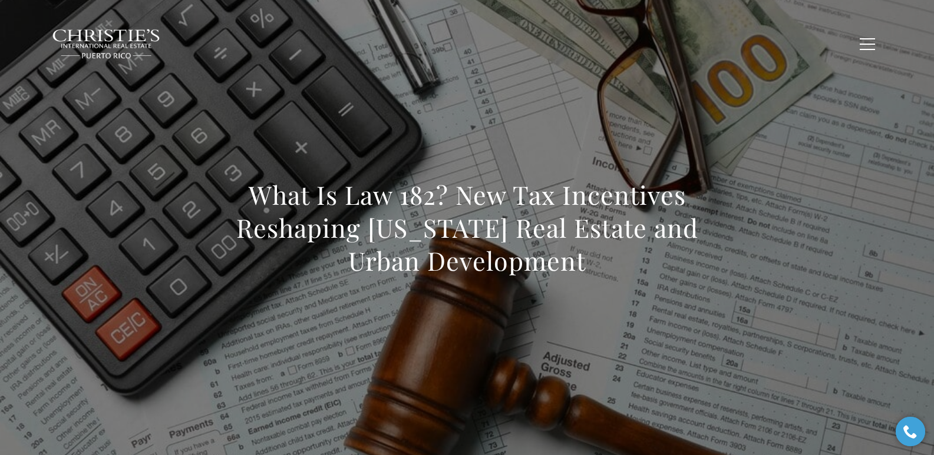
drag, startPoint x: 256, startPoint y: 197, endPoint x: 638, endPoint y: 260, distance: 387.5
click at [638, 260] on h1 "What Is Law 182? New Tax Incentives Reshaping Puerto Rico Real Estate and Urban…" at bounding box center [467, 227] width 520 height 99
copy h1 "What Is Law 182? New Tax Incentives Reshaping Puerto Rico Real Estate and Urban…"
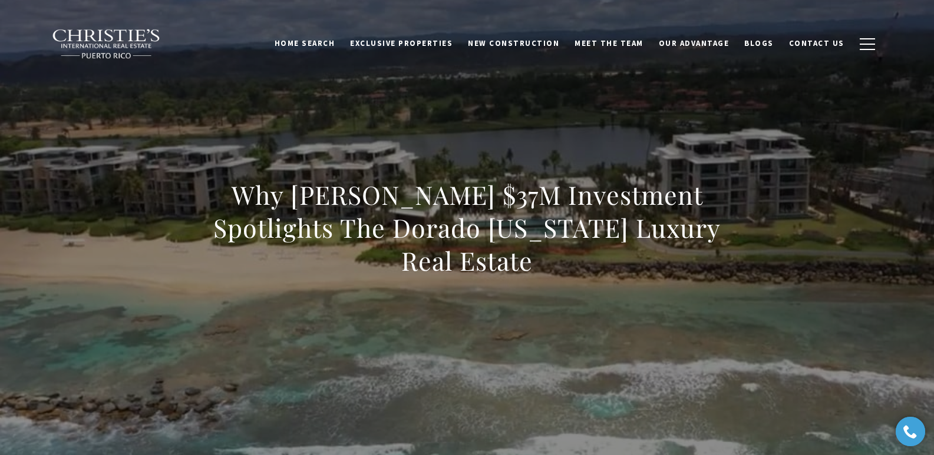
drag, startPoint x: 214, startPoint y: 188, endPoint x: 617, endPoint y: 294, distance: 416.6
click at [617, 294] on div "Why [PERSON_NAME] $37M Investment Spotlights The Dorado [US_STATE] Luxury Real …" at bounding box center [467, 235] width 825 height 353
copy h1 "Why [PERSON_NAME] $37M Investment Spotlights The Dorado [US_STATE] Luxury Real …"
click at [203, 166] on div "Why [PERSON_NAME] $37M Investment Spotlights The Dorado [US_STATE] Luxury Real …" at bounding box center [467, 235] width 825 height 353
drag, startPoint x: 220, startPoint y: 188, endPoint x: 561, endPoint y: 274, distance: 351.1
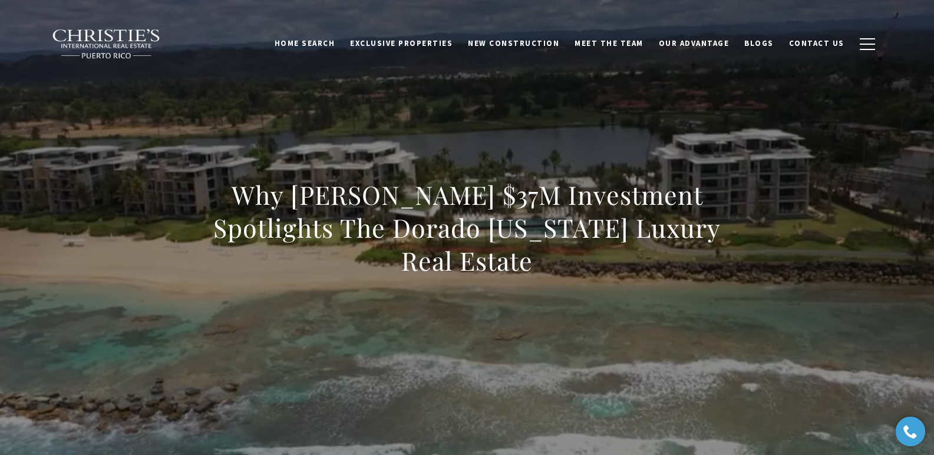
click at [561, 274] on h1 "Why [PERSON_NAME] $37M Investment Spotlights The Dorado [US_STATE] Luxury Real …" at bounding box center [467, 227] width 520 height 99
copy h1 "Why [PERSON_NAME] $37M Investment Spotlights The Dorado [US_STATE] Luxury Real …"
click at [226, 181] on h1 "Why [PERSON_NAME] $37M Investment Spotlights The Dorado [US_STATE] Luxury Real …" at bounding box center [467, 227] width 520 height 99
copy h1 "Why [PERSON_NAME] $37M Investment Spotlights The Dorado [US_STATE] Luxury Real …"
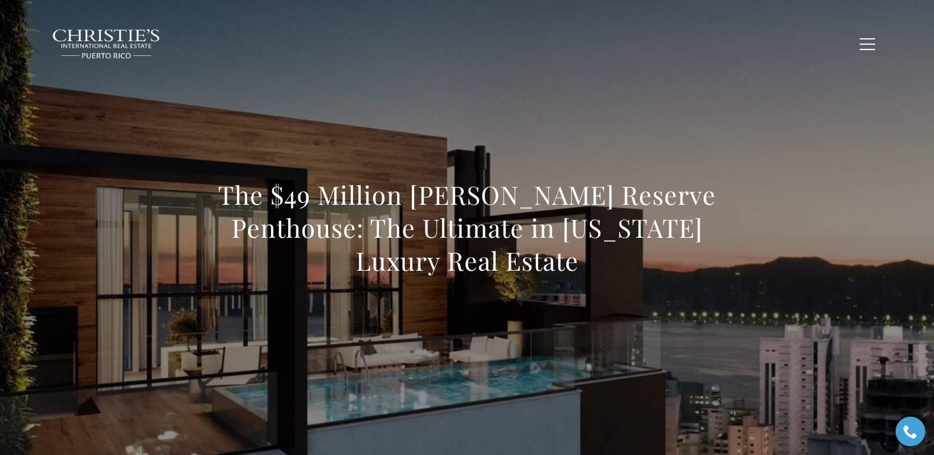
drag, startPoint x: 295, startPoint y: 148, endPoint x: 284, endPoint y: 154, distance: 12.6
click at [295, 148] on div "The $49 Million [PERSON_NAME] Reserve Penthouse: The Ultimate in [US_STATE] Lux…" at bounding box center [467, 235] width 825 height 353
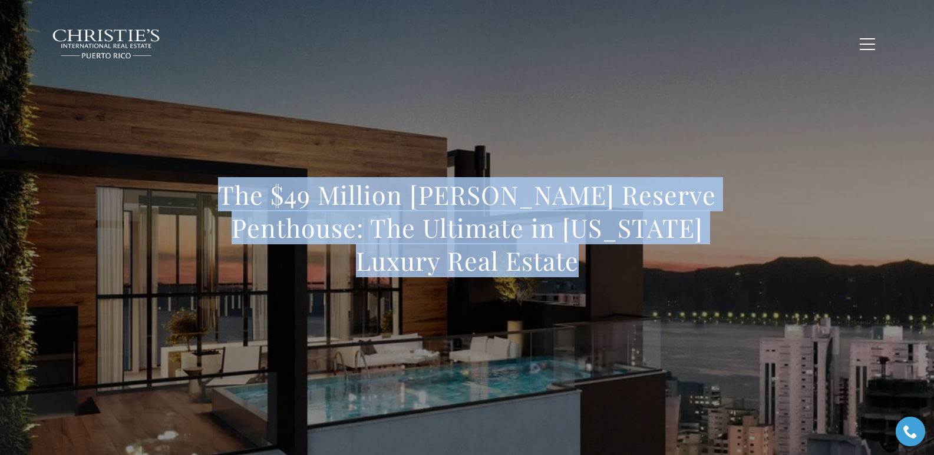
drag, startPoint x: 254, startPoint y: 194, endPoint x: 618, endPoint y: 261, distance: 370.1
click at [618, 261] on h1 "The $49 Million [PERSON_NAME] Reserve Penthouse: The Ultimate in [US_STATE] Lux…" at bounding box center [467, 227] width 520 height 99
copy h1 "The $49 Million [PERSON_NAME] Reserve Penthouse: The Ultimate in [US_STATE] Lux…"
click at [251, 201] on h1 "The $49 Million [PERSON_NAME] Reserve Penthouse: The Ultimate in [US_STATE] Lux…" at bounding box center [467, 227] width 520 height 99
drag, startPoint x: 248, startPoint y: 200, endPoint x: 614, endPoint y: 271, distance: 372.7
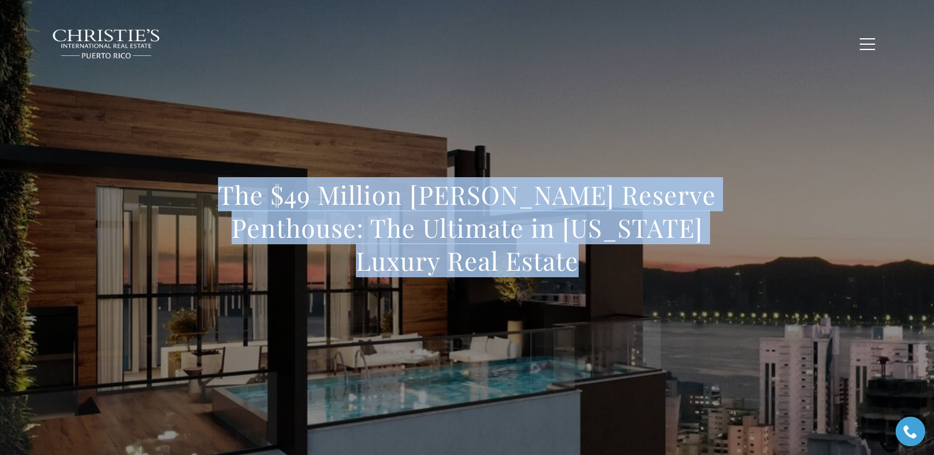
click at [614, 271] on h1 "The $49 Million [PERSON_NAME] Reserve Penthouse: The Ultimate in [US_STATE] Lux…" at bounding box center [467, 227] width 520 height 99
copy h1 "The $49 Million [PERSON_NAME] Reserve Penthouse: The Ultimate in [US_STATE] Lux…"
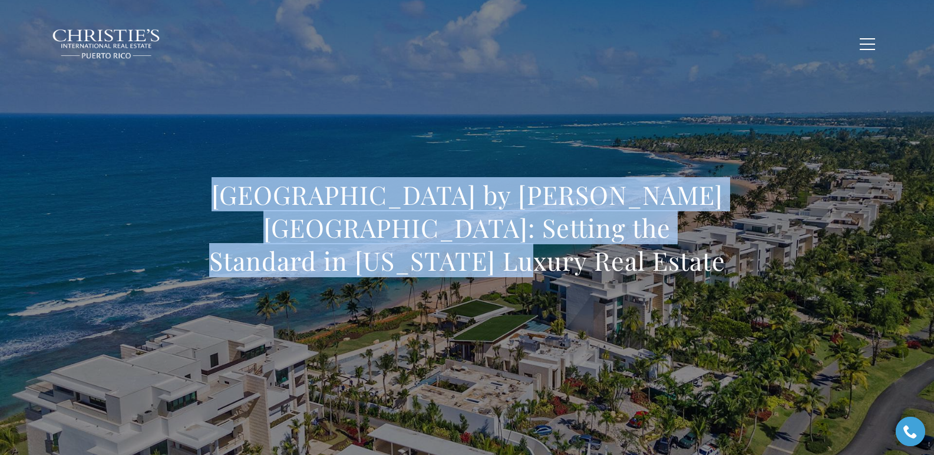
drag, startPoint x: 192, startPoint y: 200, endPoint x: 522, endPoint y: 264, distance: 336.5
click at [522, 264] on div "[GEOGRAPHIC_DATA] by [PERSON_NAME][GEOGRAPHIC_DATA]: Setting the Standard in [U…" at bounding box center [467, 235] width 825 height 353
copy h1 "[GEOGRAPHIC_DATA] by [PERSON_NAME][GEOGRAPHIC_DATA]: Setting the Standard in [U…"
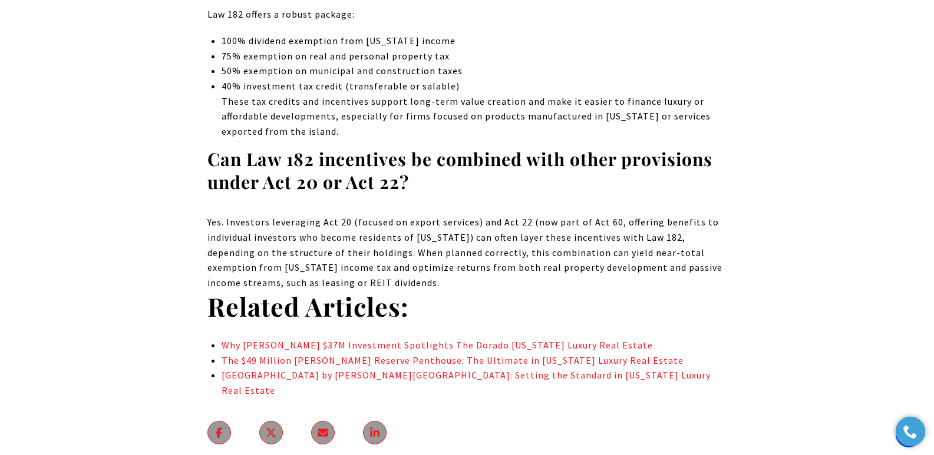
scroll to position [9107, 0]
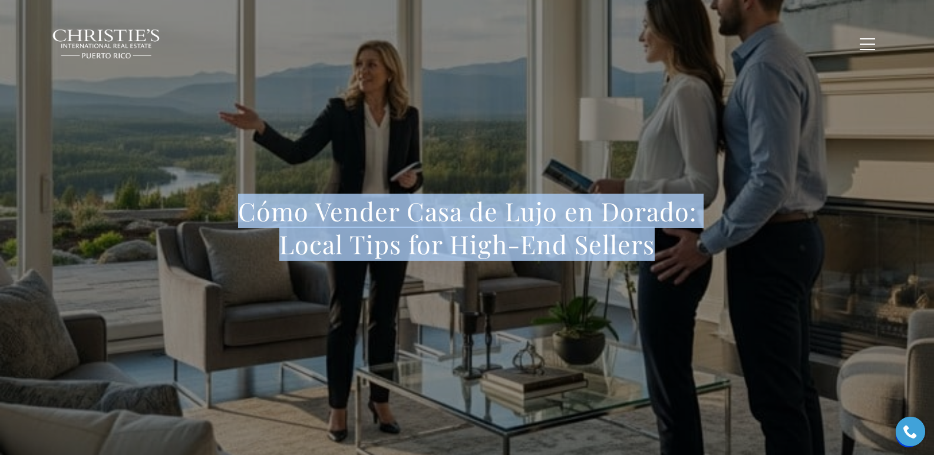
drag, startPoint x: 238, startPoint y: 210, endPoint x: 690, endPoint y: 267, distance: 455.9
click at [690, 267] on div "Cómo Vender Casa de Lujo en Dorado: Local Tips for High-End Sellers" at bounding box center [467, 235] width 520 height 81
copy h1 "Cómo Vender Casa de Lujo en Dorado: Local Tips for High-End Sellers"
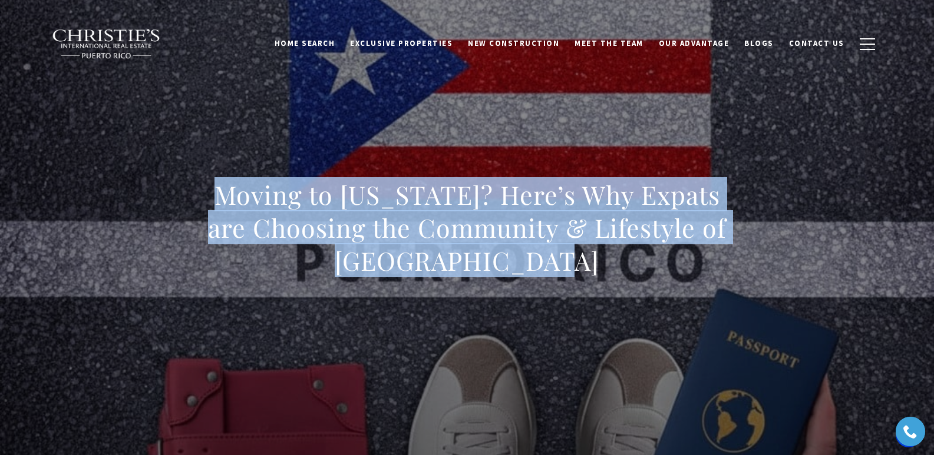
drag, startPoint x: 216, startPoint y: 201, endPoint x: 590, endPoint y: 282, distance: 381.9
click at [590, 282] on div "Moving to [US_STATE]? Here’s Why Expats are Choosing the Community & Lifestyle …" at bounding box center [467, 235] width 520 height 114
copy h1 "Moving to [US_STATE]? Here’s Why Expats are Choosing the Community & Lifestyle …"
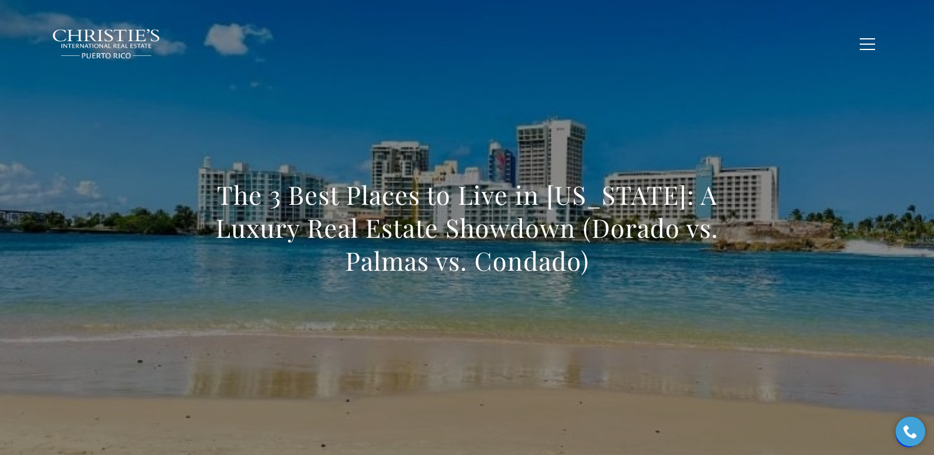
drag, startPoint x: 223, startPoint y: 198, endPoint x: 634, endPoint y: 281, distance: 419.3
click at [634, 281] on div "The 3 Best Places to Live in [US_STATE]: A Luxury Real Estate Showdown (Dorado …" at bounding box center [467, 235] width 520 height 114
